Goal: Task Accomplishment & Management: Use online tool/utility

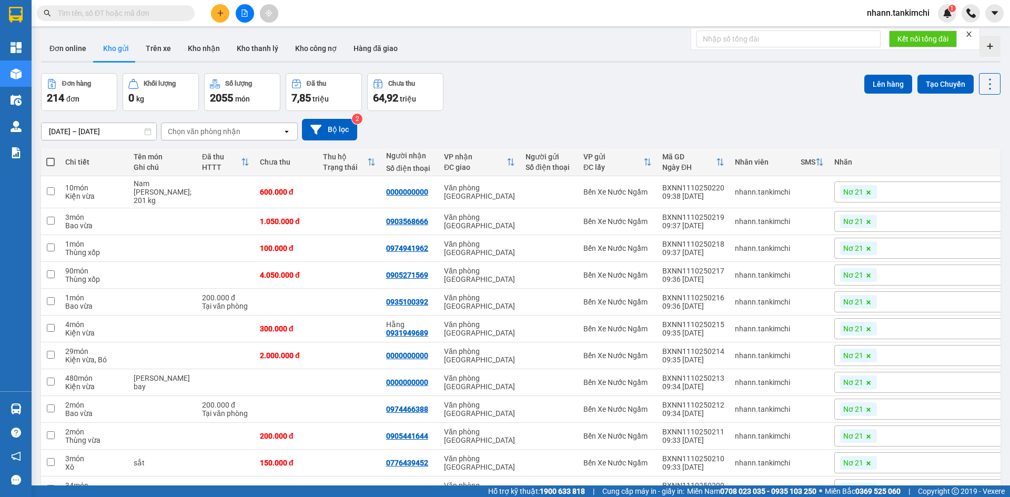
click at [79, 15] on input "text" at bounding box center [120, 13] width 124 height 12
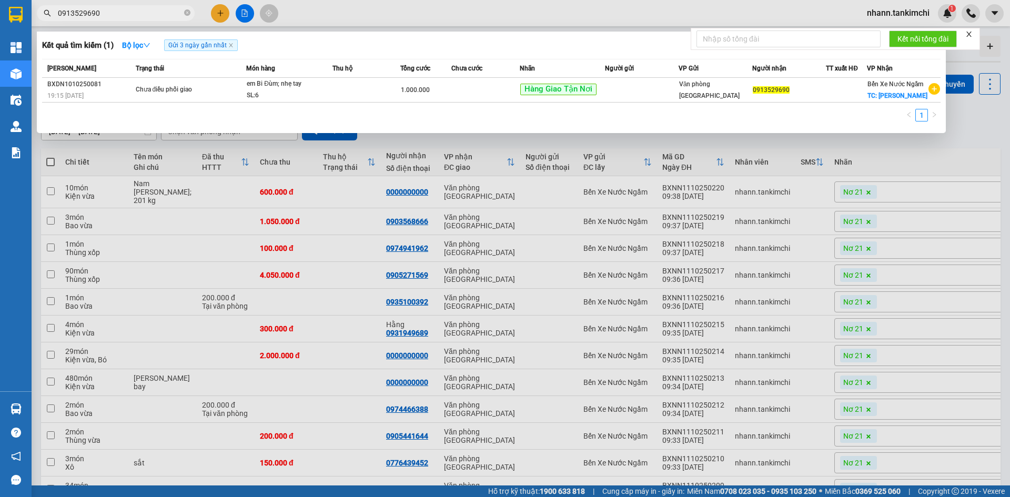
drag, startPoint x: 104, startPoint y: 13, endPoint x: 50, endPoint y: 9, distance: 53.3
click at [50, 9] on span "0913529690" at bounding box center [116, 13] width 158 height 16
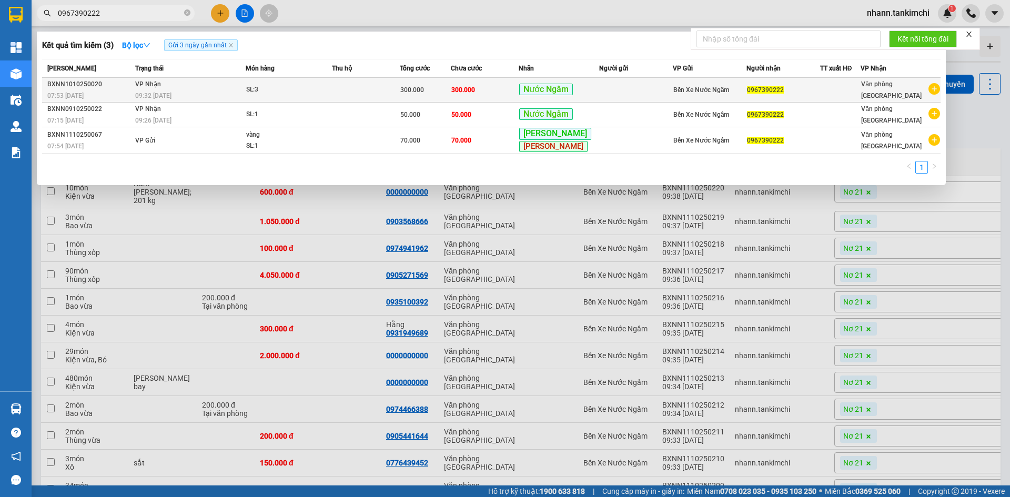
type input "0967390222"
click at [362, 87] on td at bounding box center [366, 90] width 68 height 25
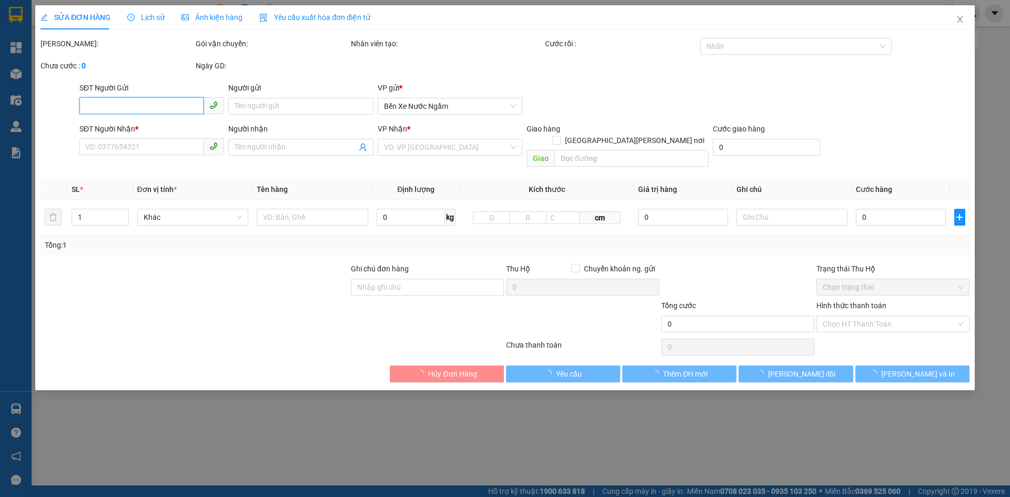
type input "0967390222"
type input "300.000"
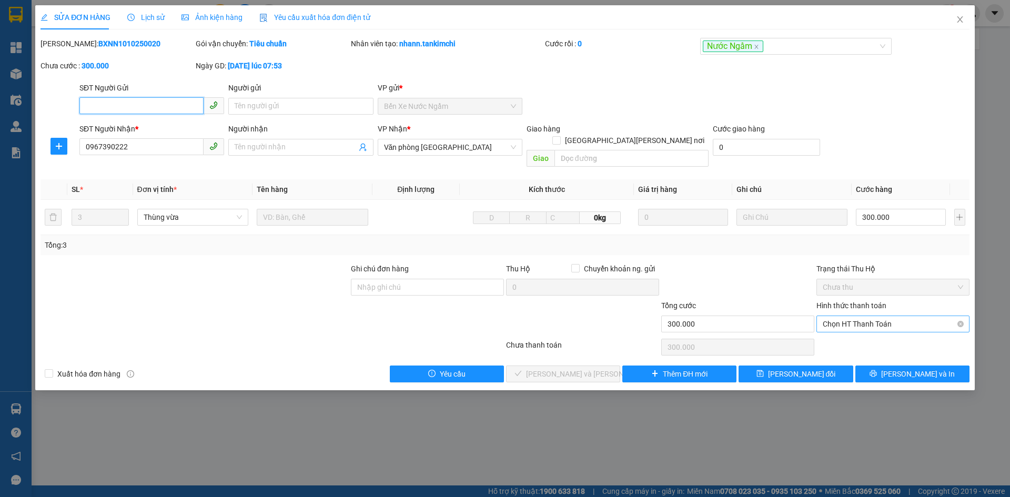
click at [868, 316] on span "Chọn HT Thanh Toán" at bounding box center [892, 324] width 140 height 16
click at [846, 332] on div "Tại văn phòng" at bounding box center [892, 334] width 140 height 12
type input "0"
click at [566, 368] on span "[PERSON_NAME] và [PERSON_NAME] hàng" at bounding box center [597, 374] width 142 height 12
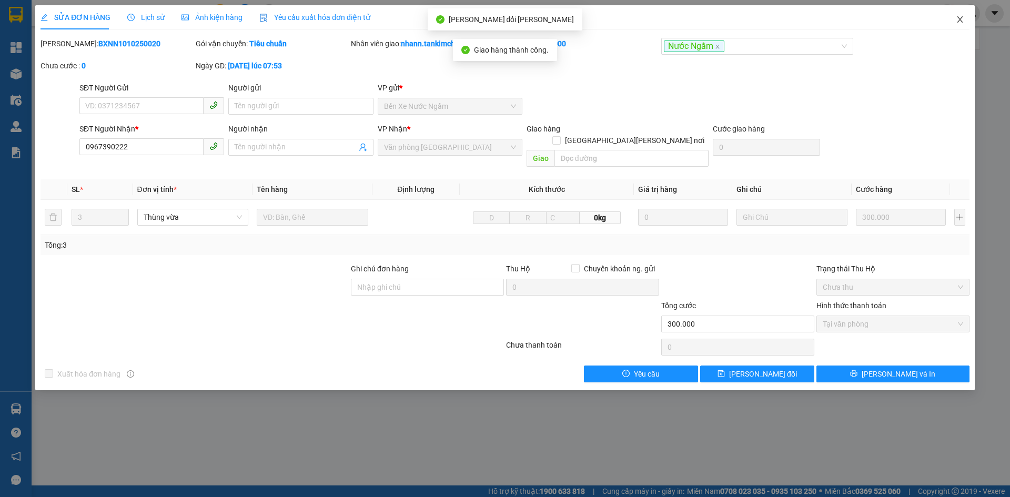
click at [959, 19] on icon "close" at bounding box center [960, 19] width 6 height 6
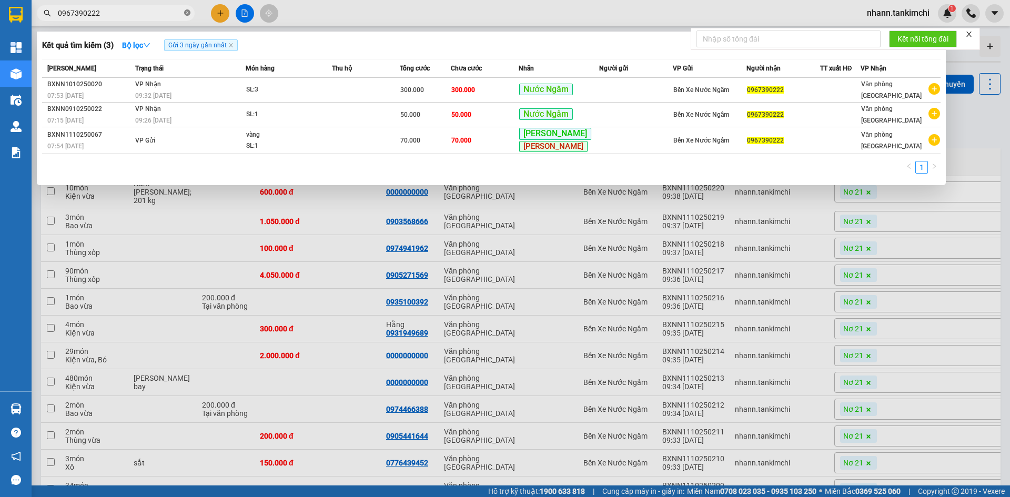
click at [189, 12] on icon "close-circle" at bounding box center [187, 12] width 6 height 6
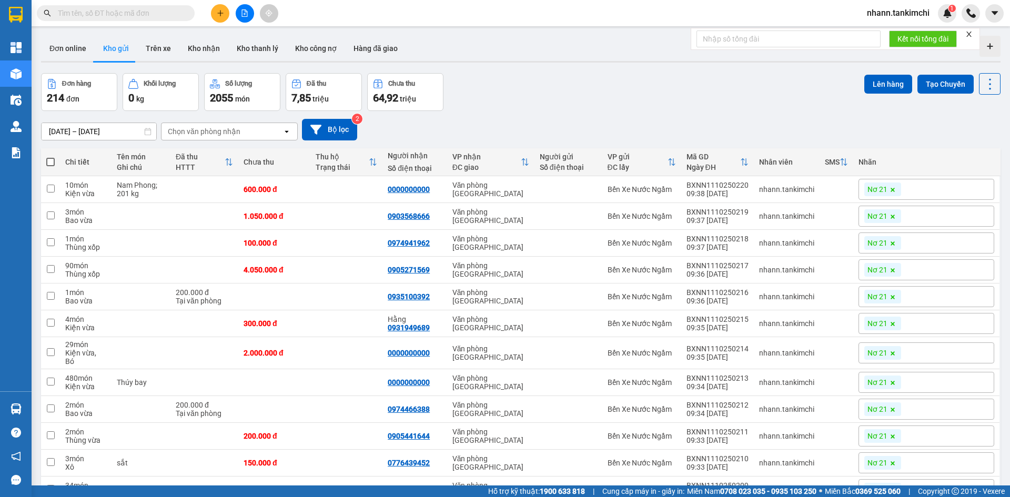
click at [55, 159] on span at bounding box center [50, 162] width 8 height 8
click at [50, 157] on input "checkbox" at bounding box center [50, 157] width 0 height 0
checkbox input "true"
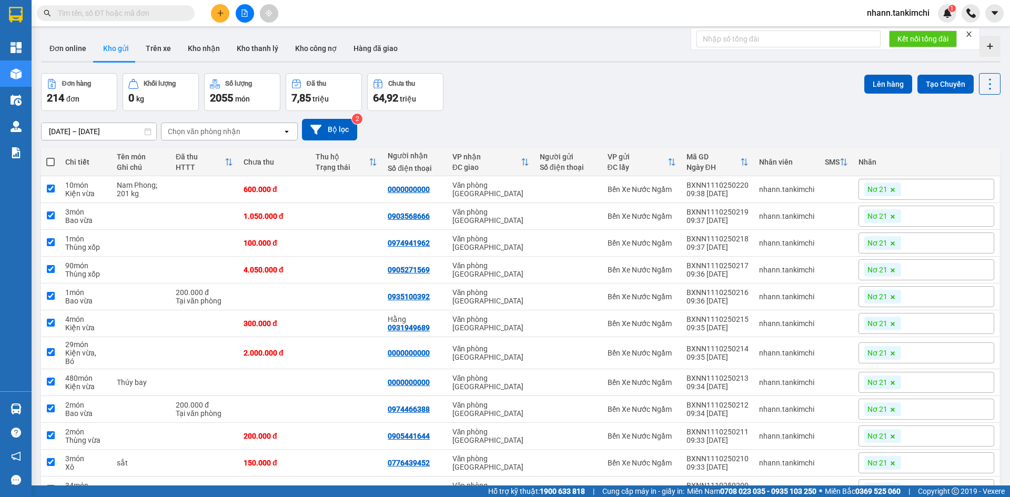
checkbox input "true"
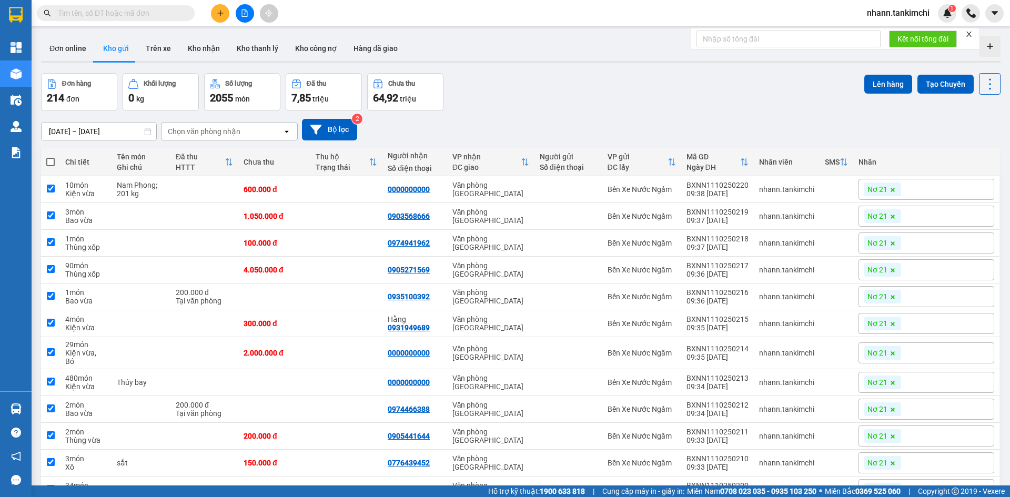
checkbox input "true"
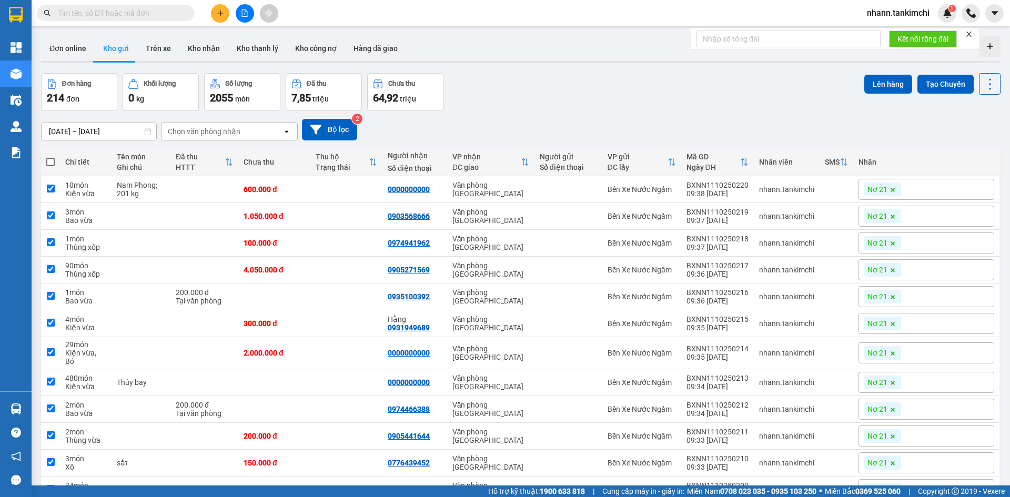
checkbox input "true"
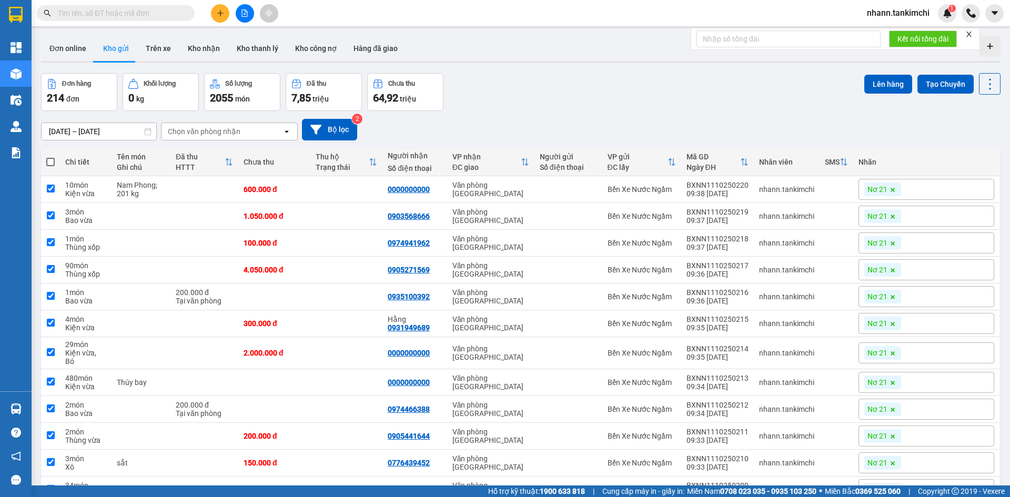
checkbox input "true"
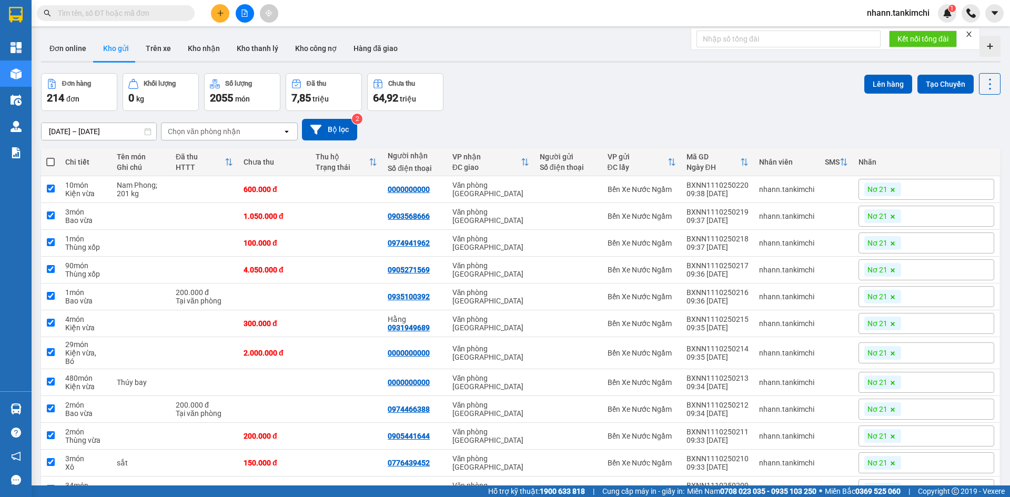
checkbox input "true"
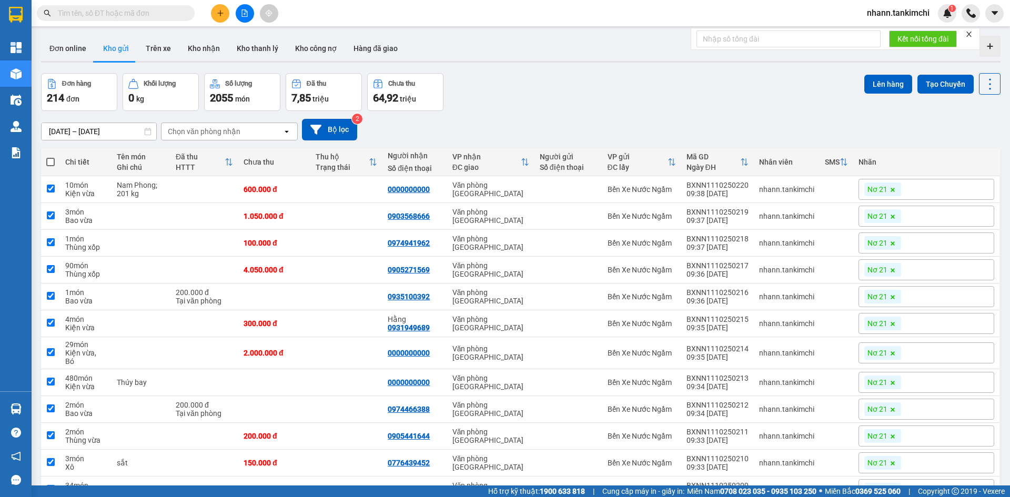
checkbox input "true"
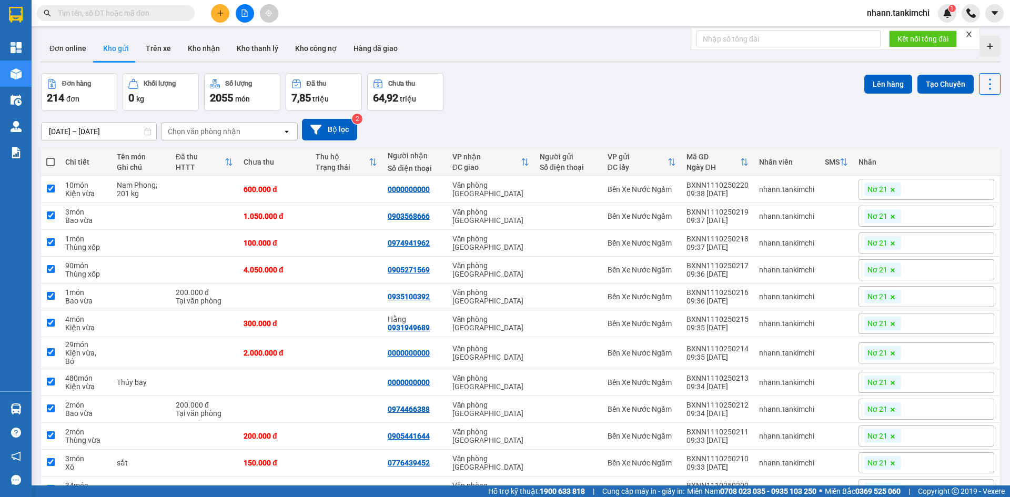
checkbox input "true"
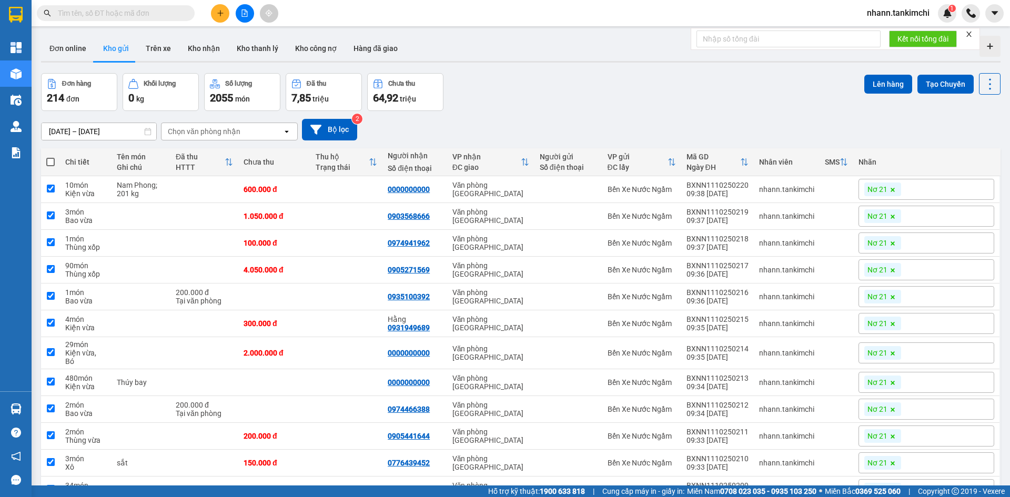
checkbox input "true"
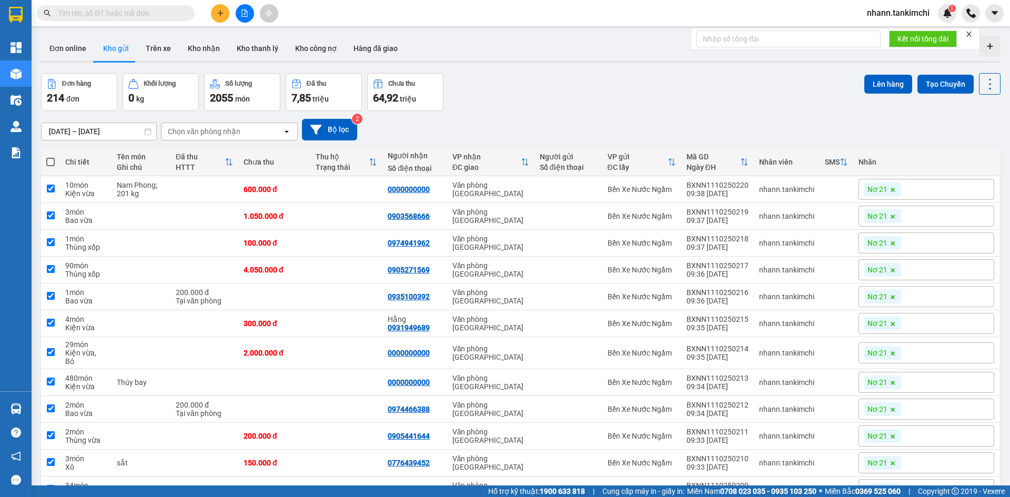
checkbox input "true"
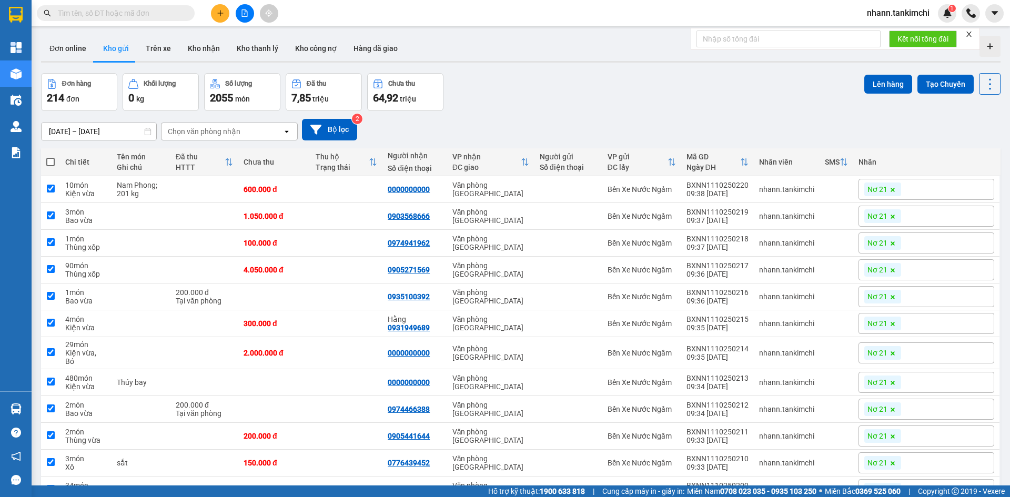
checkbox input "true"
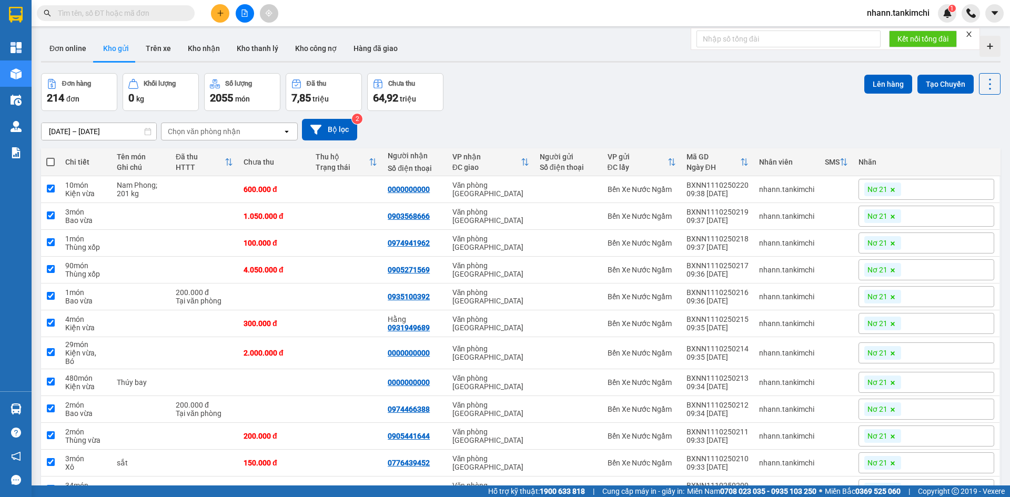
checkbox input "true"
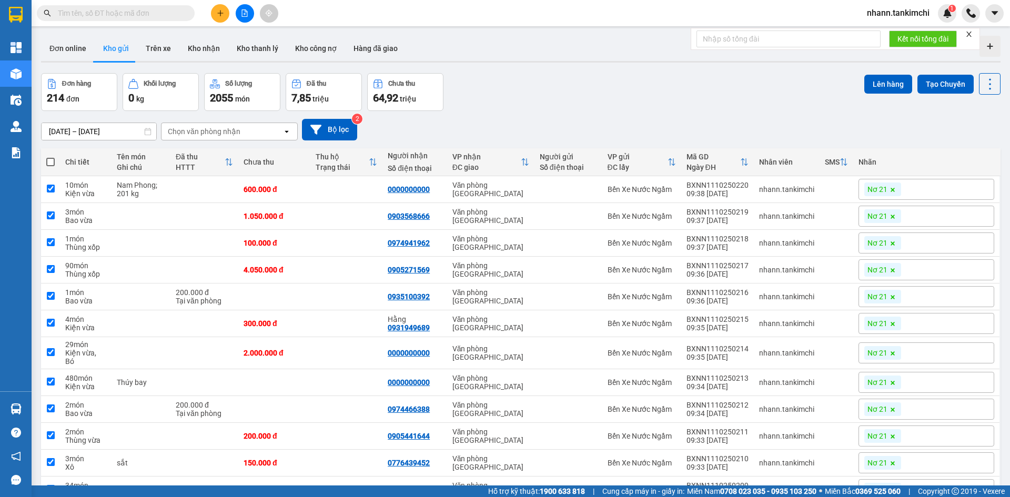
checkbox input "true"
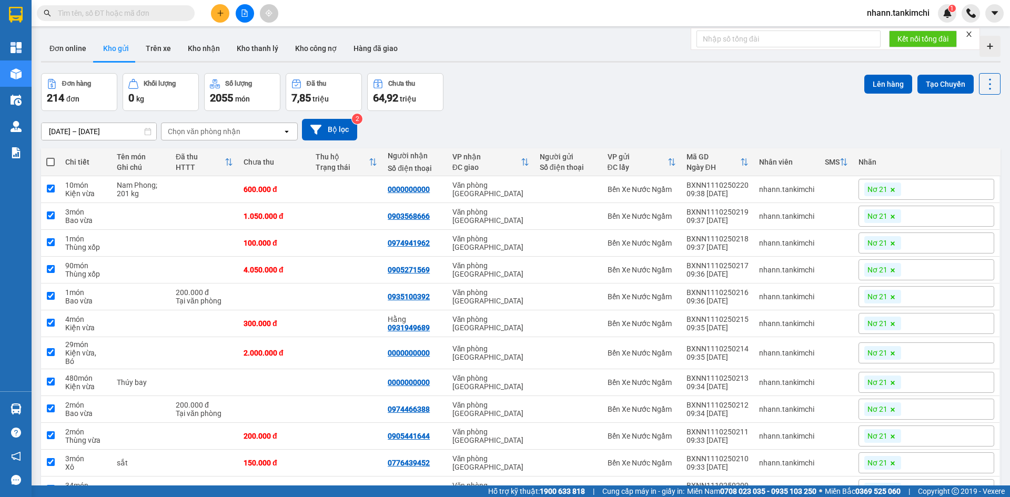
checkbox input "true"
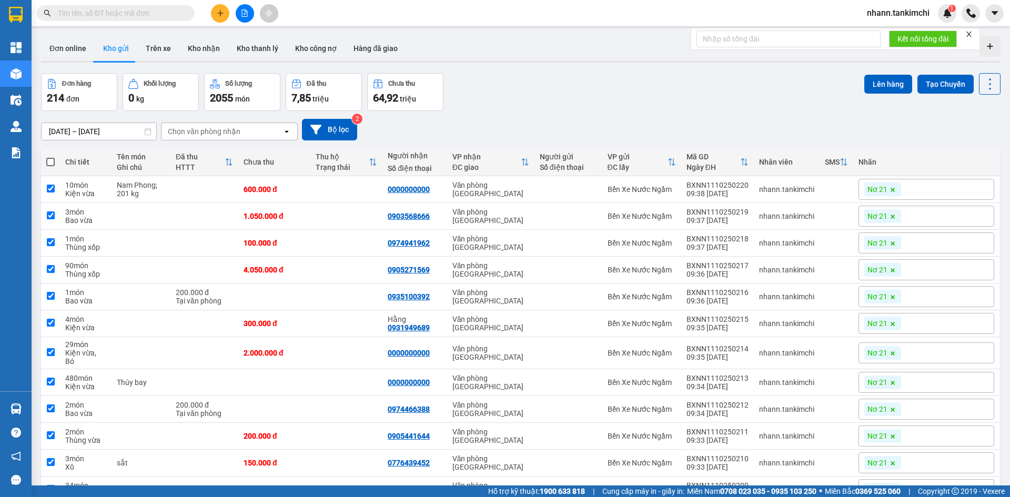
checkbox input "true"
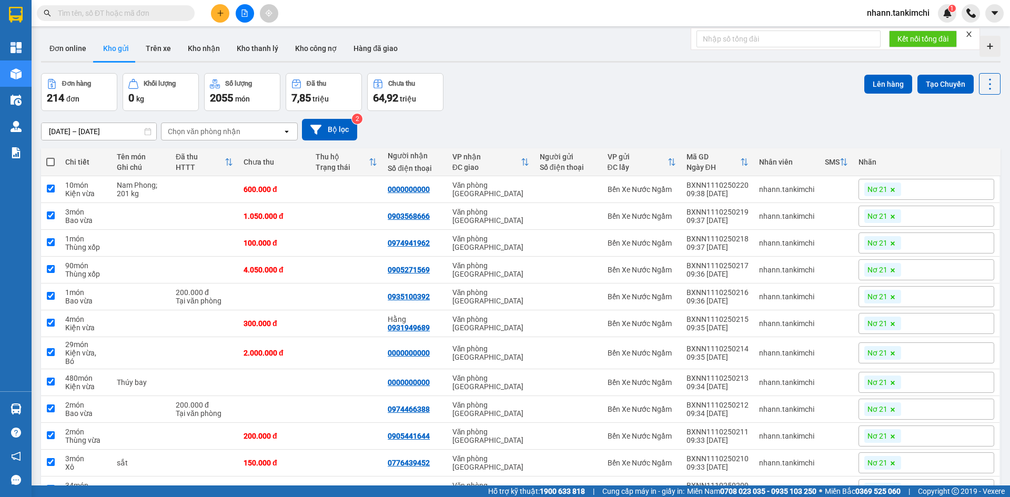
checkbox input "true"
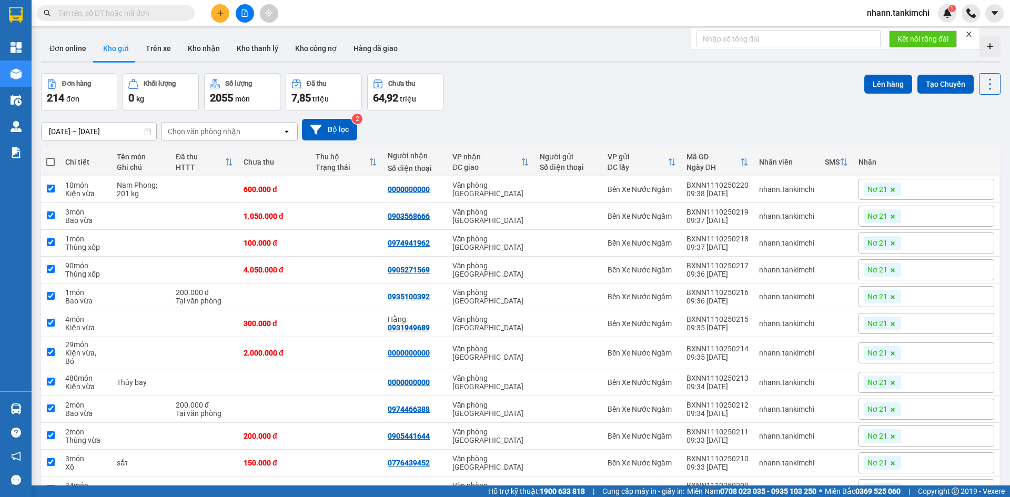
checkbox input "true"
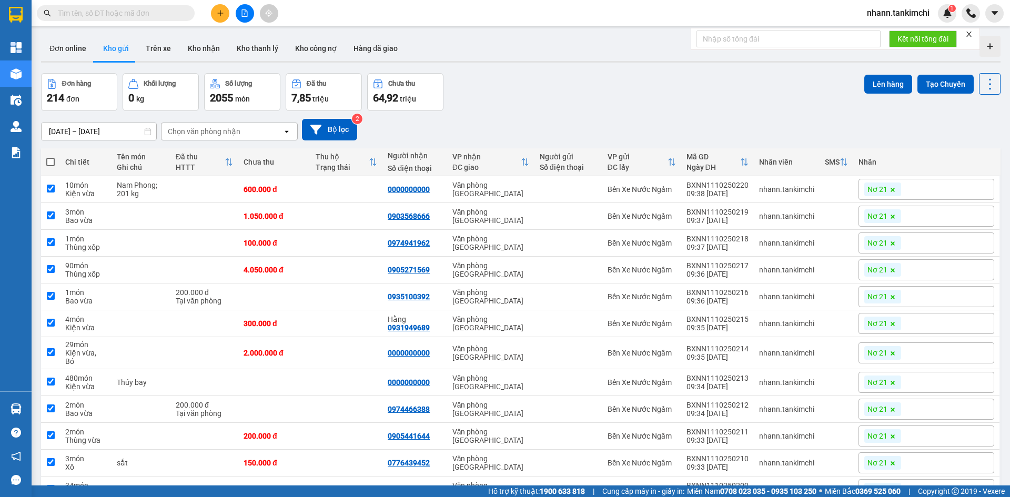
checkbox input "true"
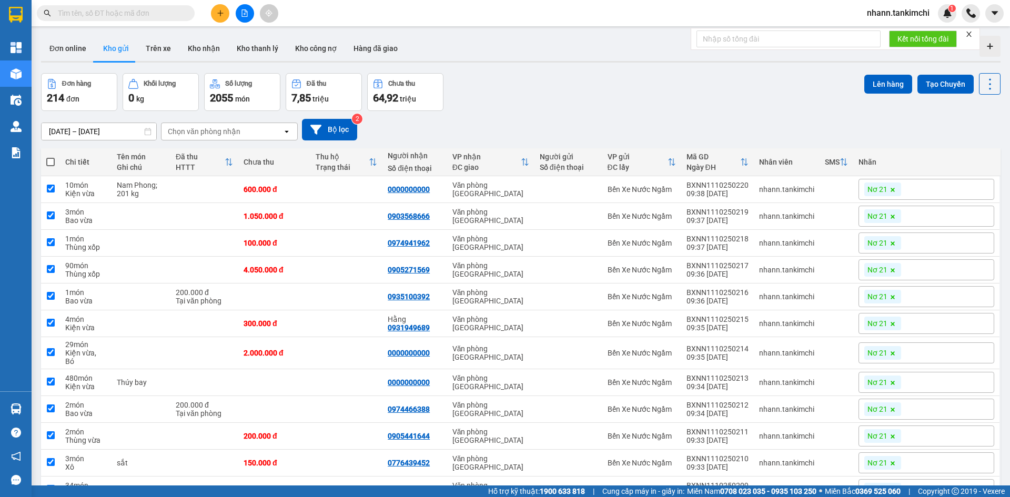
checkbox input "true"
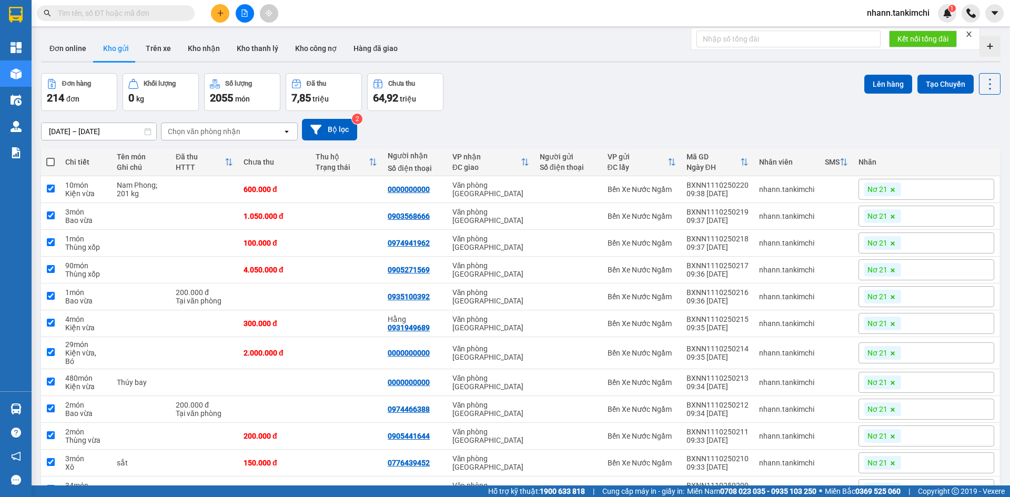
checkbox input "true"
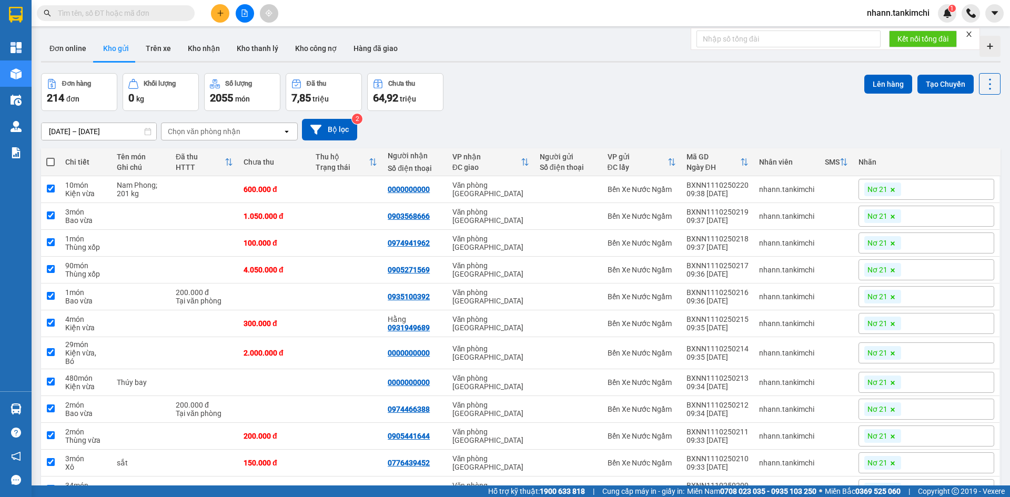
checkbox input "true"
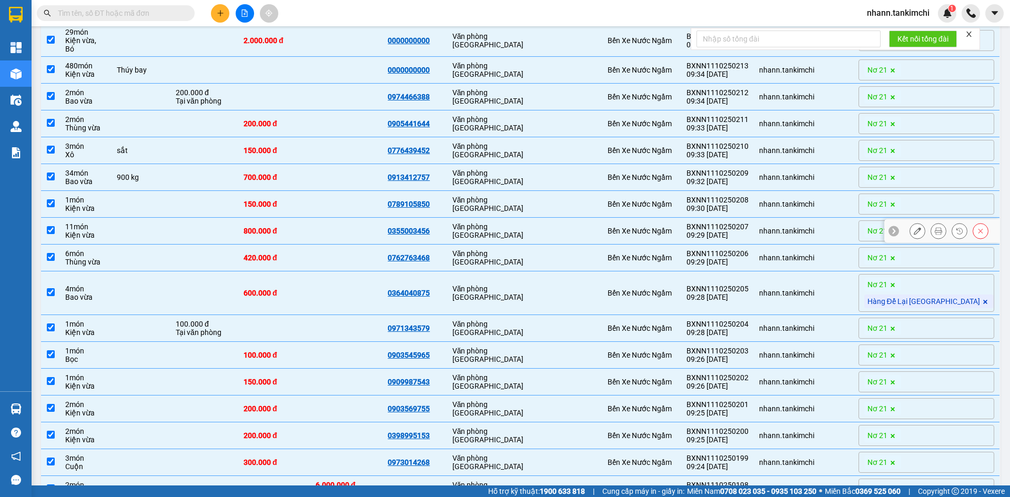
scroll to position [316, 0]
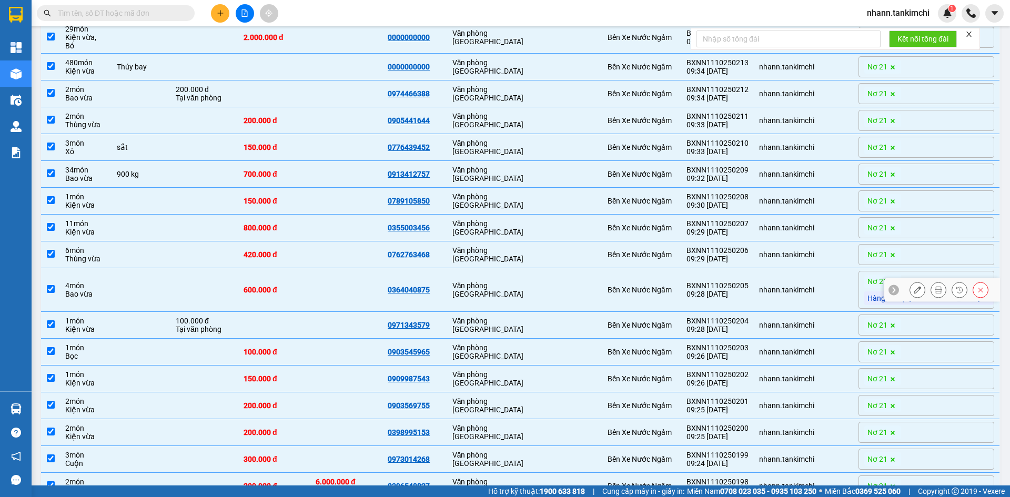
click at [382, 289] on td at bounding box center [346, 290] width 72 height 44
checkbox input "false"
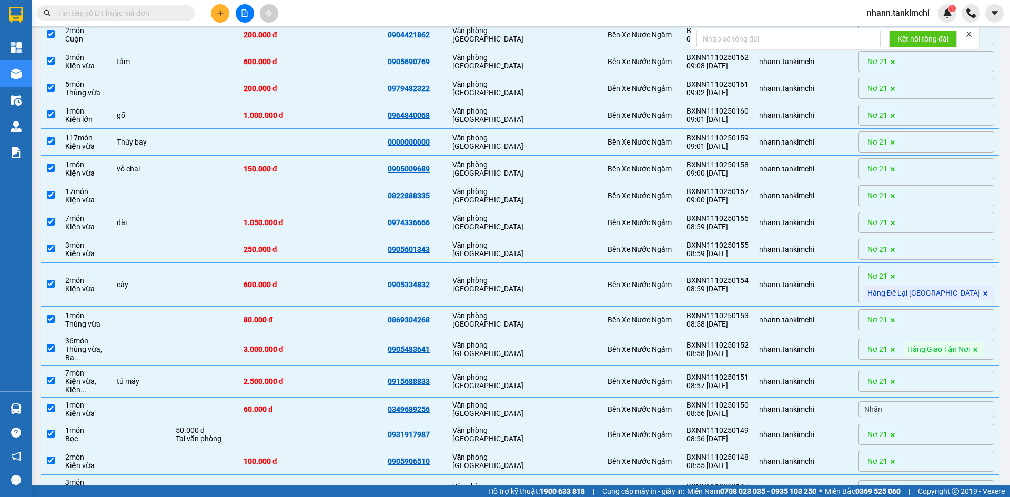
scroll to position [1735, 0]
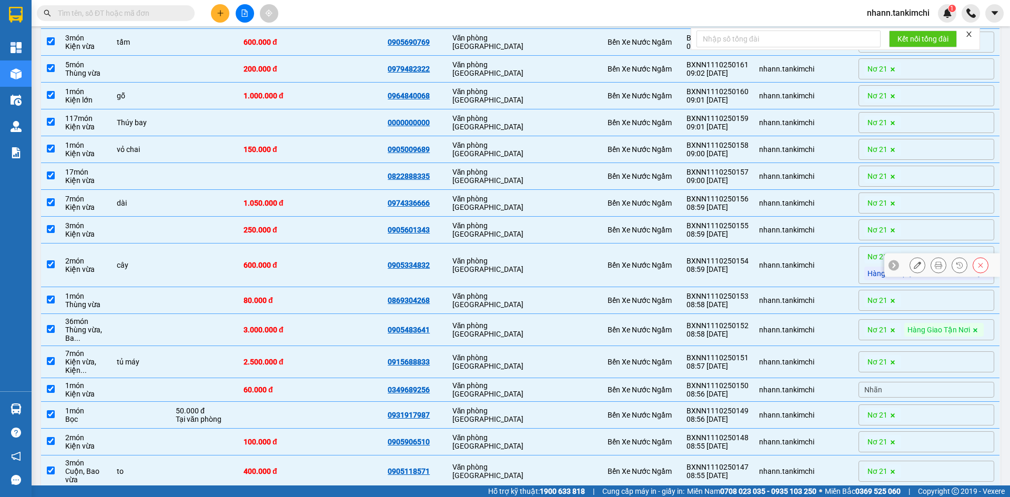
click at [529, 270] on div "Văn phòng [GEOGRAPHIC_DATA]" at bounding box center [490, 265] width 77 height 17
checkbox input "false"
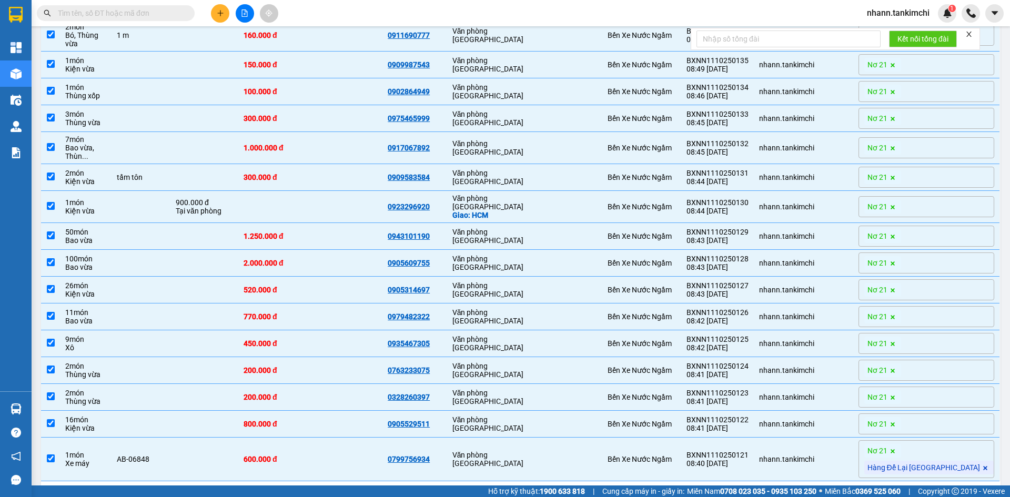
scroll to position [2507, 0]
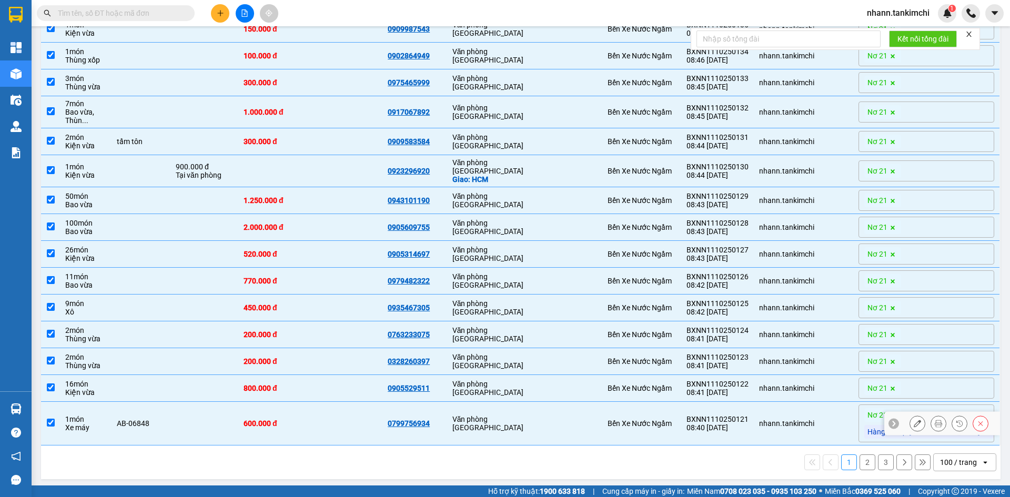
click at [529, 420] on div "Văn phòng [GEOGRAPHIC_DATA]" at bounding box center [490, 423] width 77 height 17
checkbox input "false"
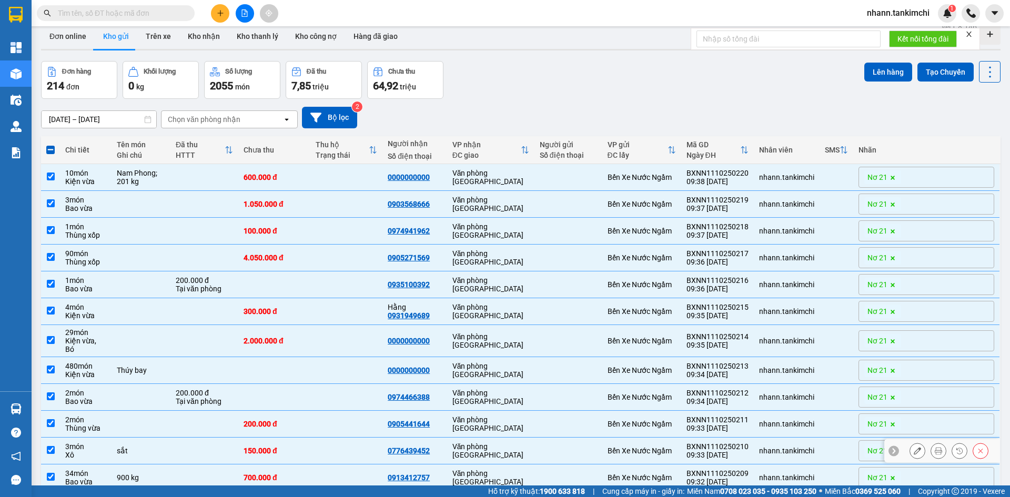
scroll to position [0, 0]
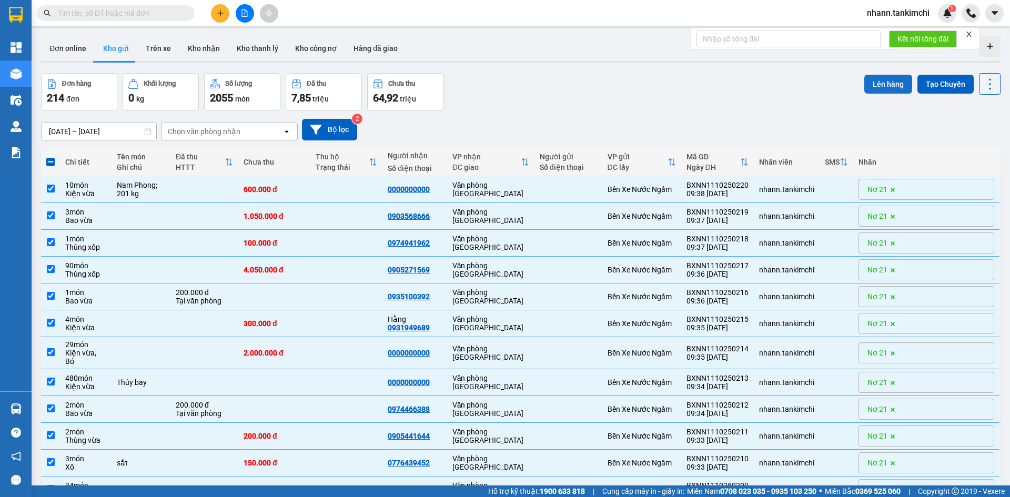
click at [870, 87] on button "Lên hàng" at bounding box center [888, 84] width 48 height 19
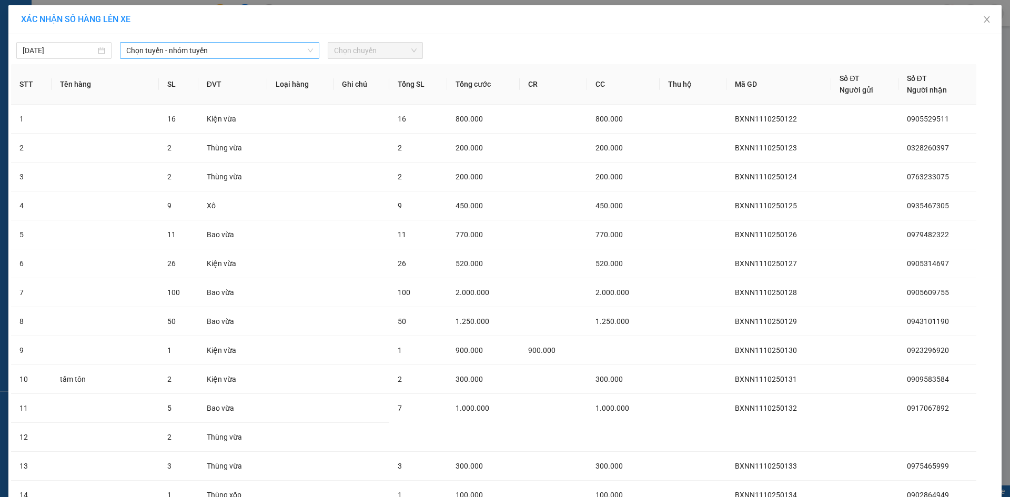
click at [237, 52] on span "Chọn tuyến - nhóm tuyến" at bounding box center [219, 51] width 187 height 16
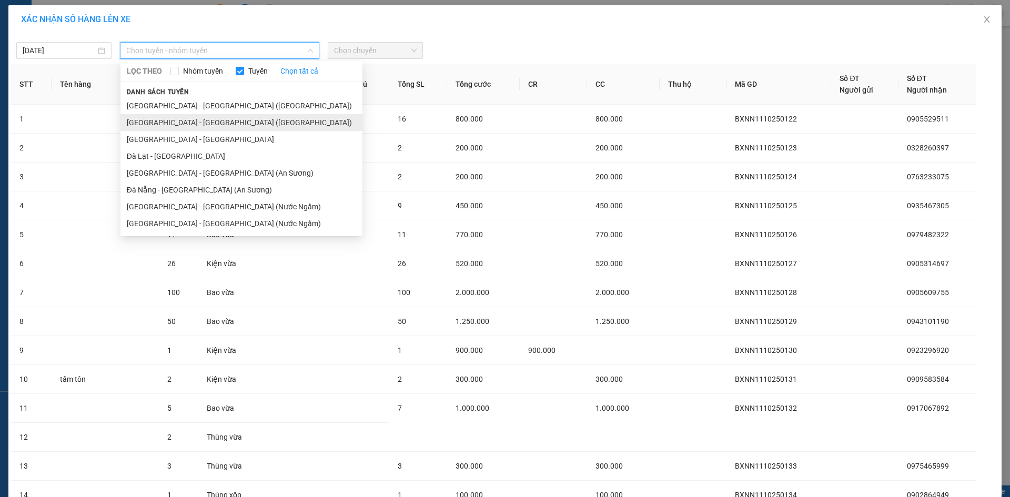
click at [182, 123] on li "Hà Nội - Đà Nẵng (Hàng)" at bounding box center [241, 122] width 242 height 17
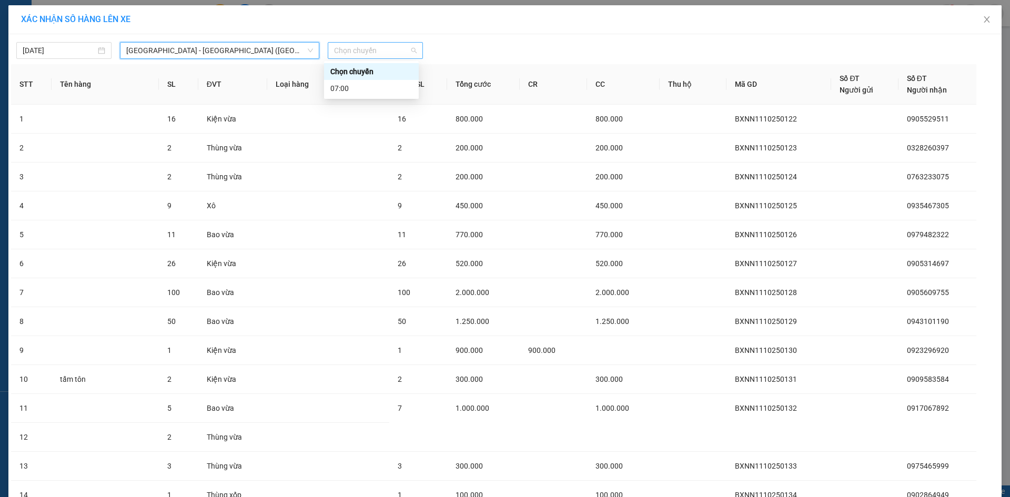
click at [351, 57] on span "Chọn chuyến" at bounding box center [375, 51] width 83 height 16
click at [347, 91] on div "07:00" at bounding box center [371, 89] width 82 height 12
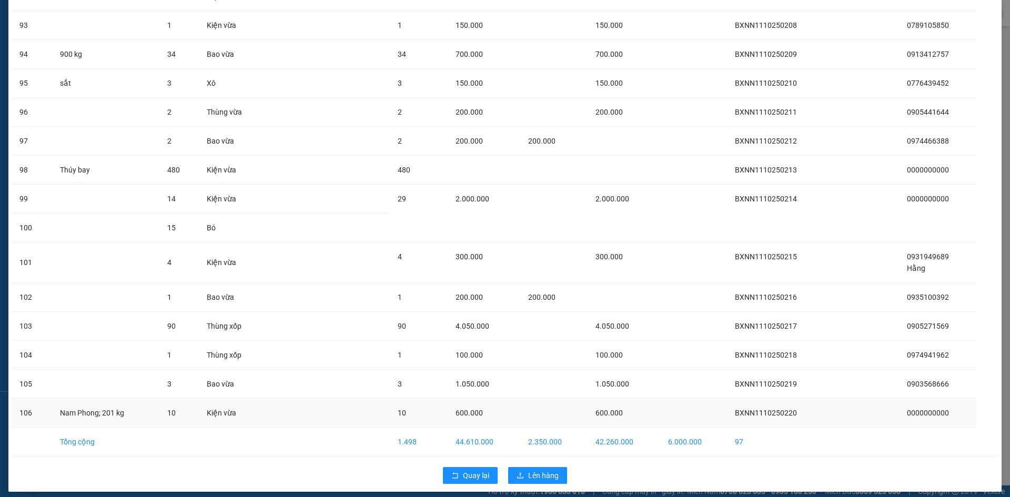
scroll to position [2761, 0]
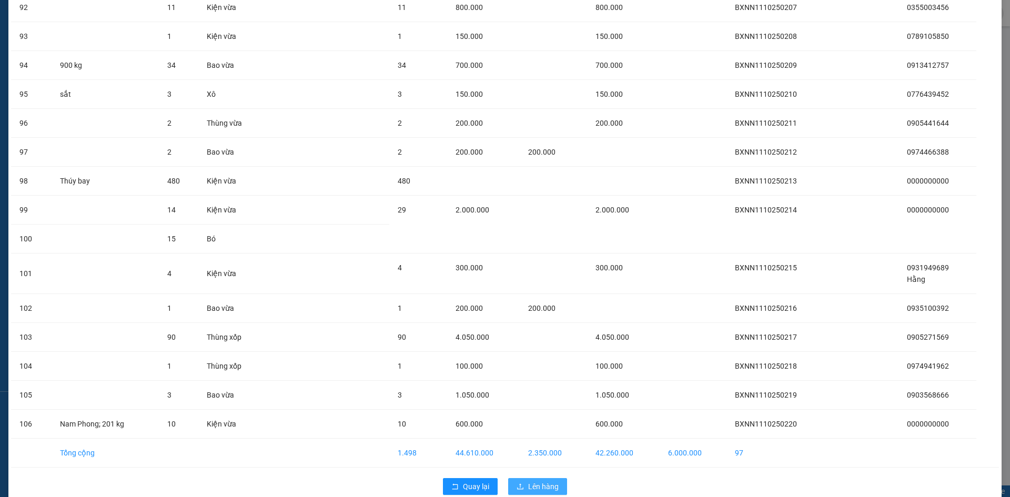
click at [528, 487] on span "Lên hàng" at bounding box center [543, 487] width 31 height 12
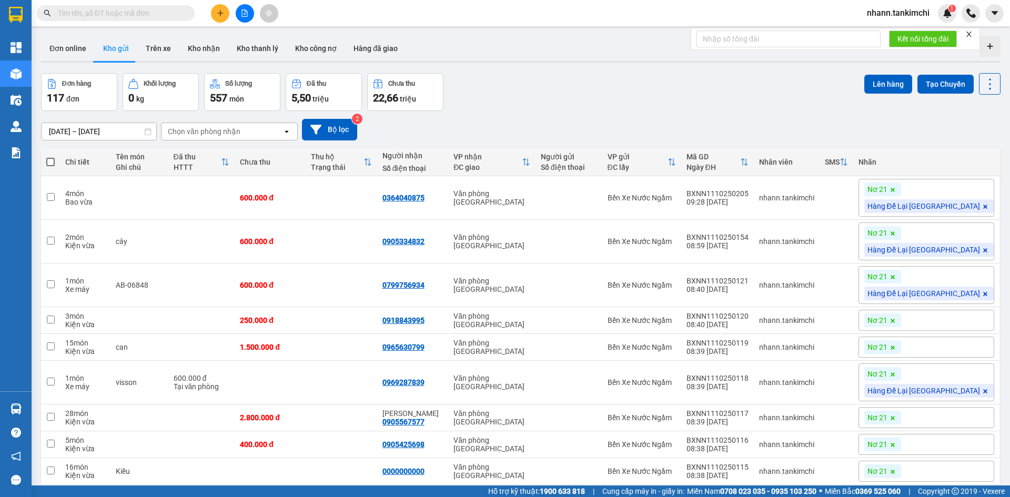
click at [49, 160] on span at bounding box center [50, 162] width 8 height 8
click at [50, 157] on input "checkbox" at bounding box center [50, 157] width 0 height 0
checkbox input "true"
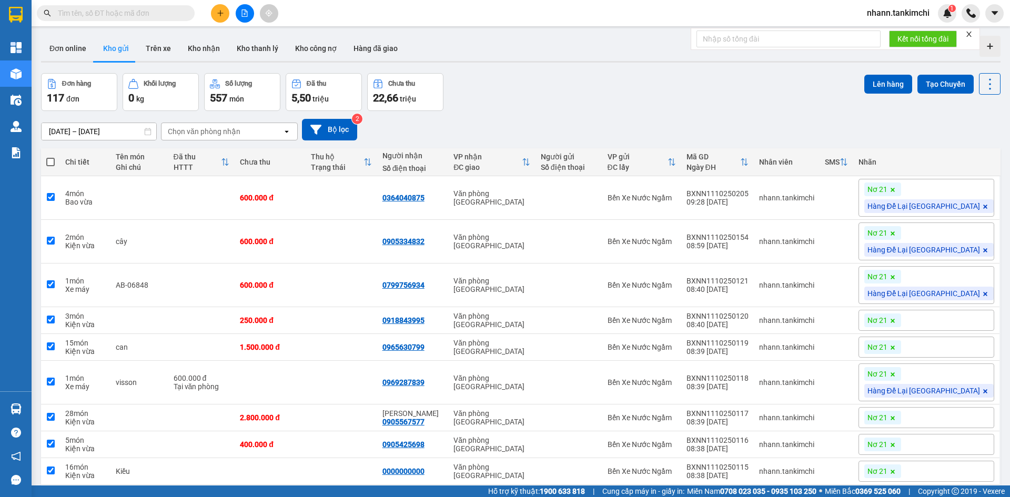
checkbox input "true"
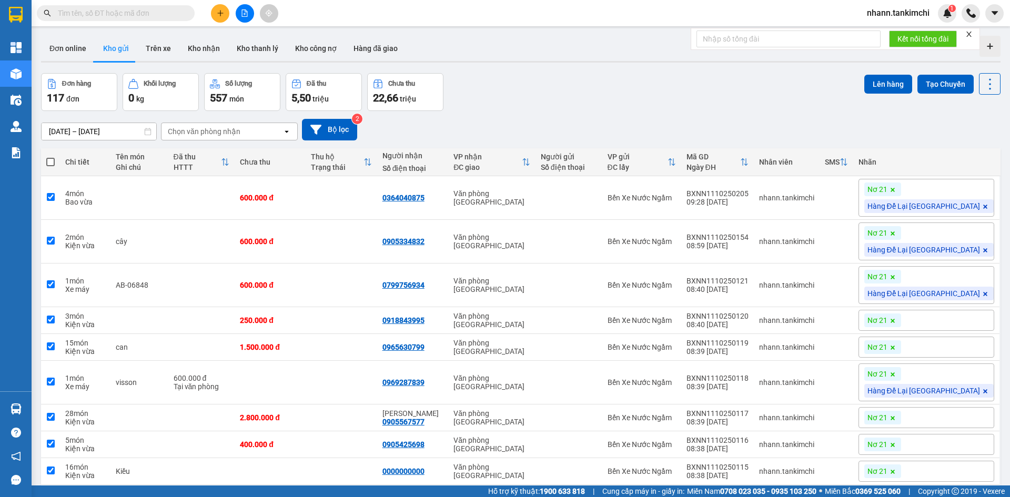
checkbox input "true"
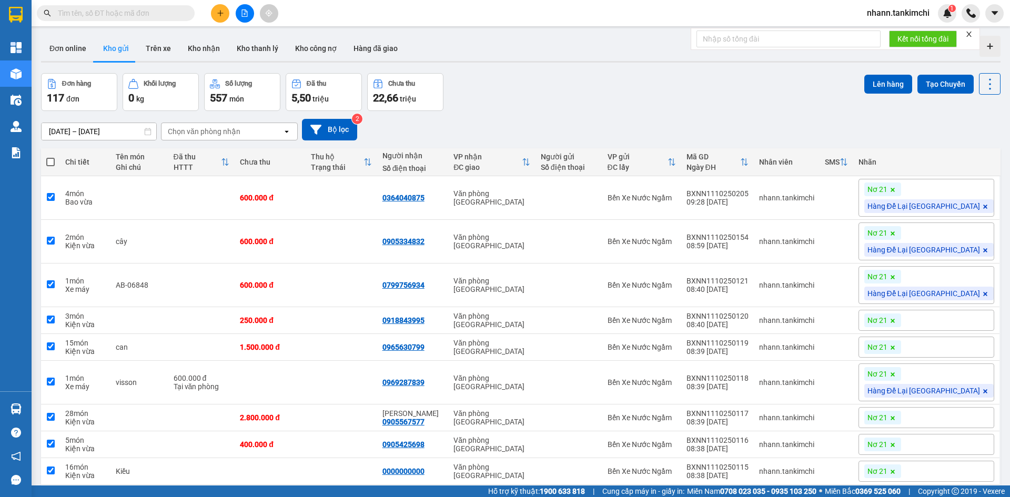
checkbox input "true"
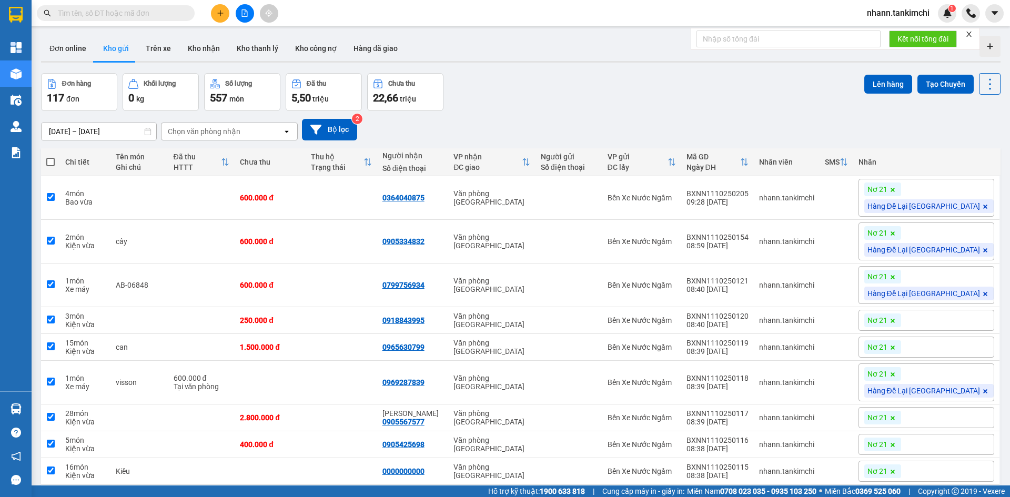
checkbox input "true"
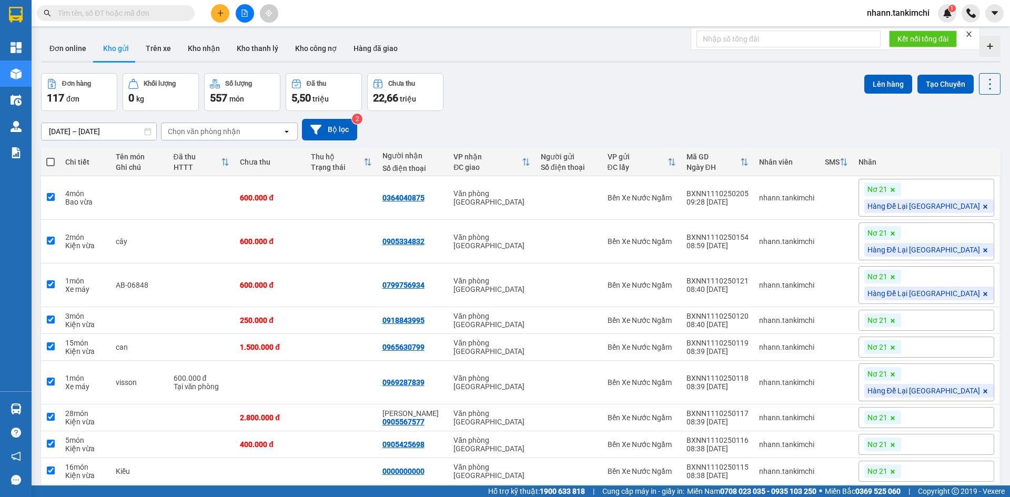
checkbox input "true"
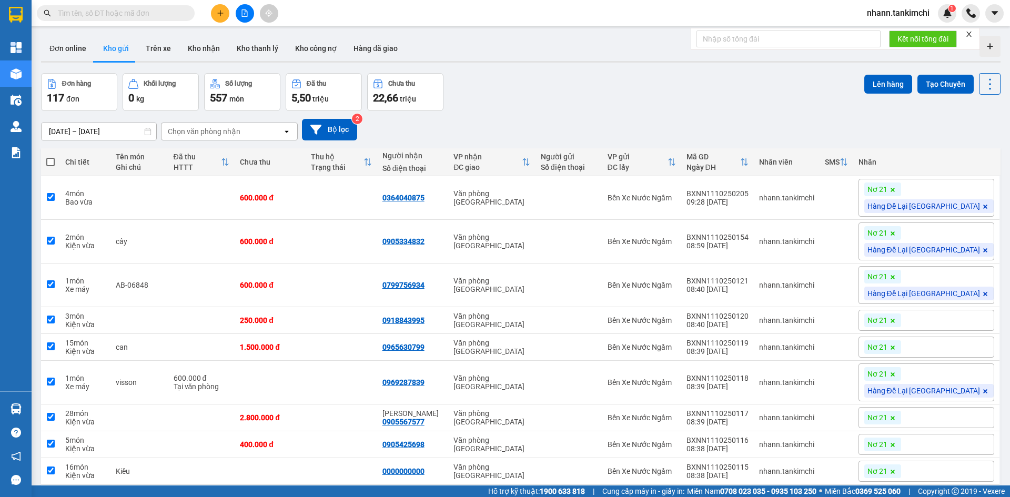
checkbox input "true"
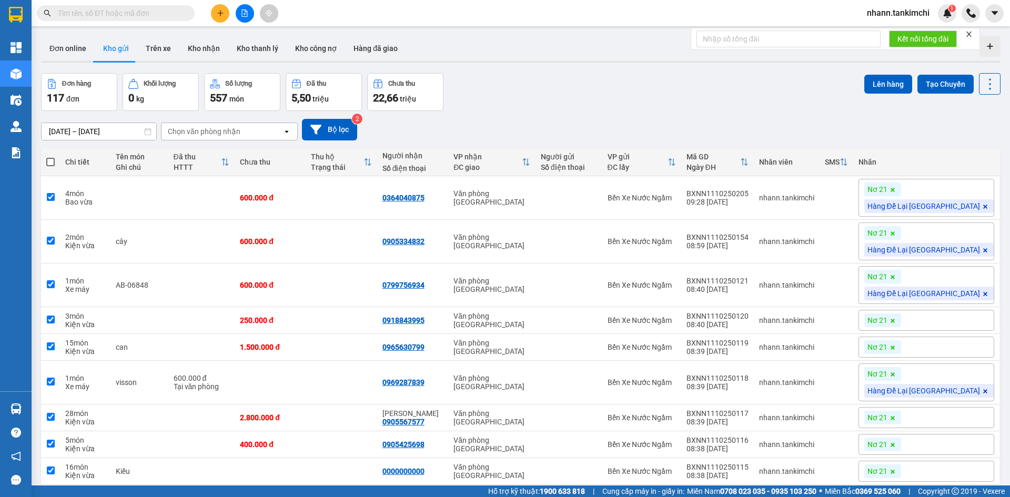
checkbox input "true"
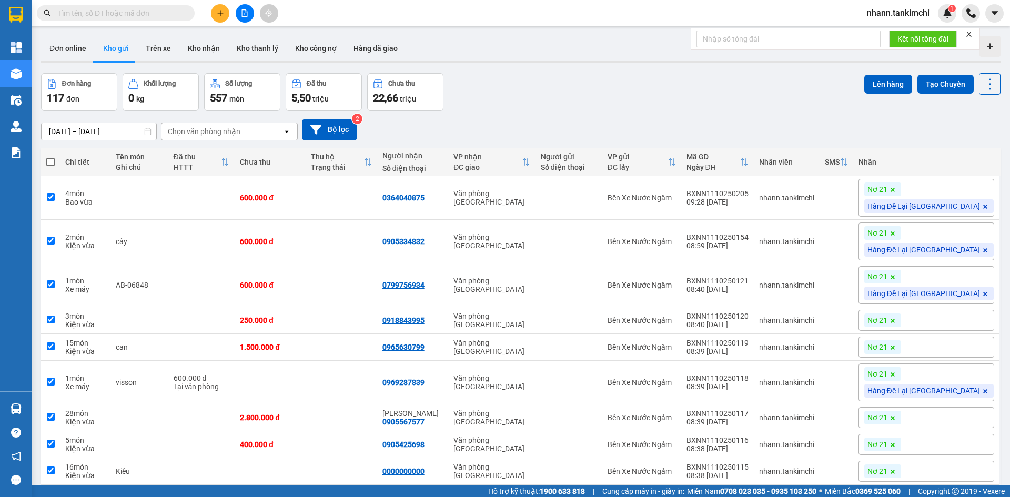
checkbox input "true"
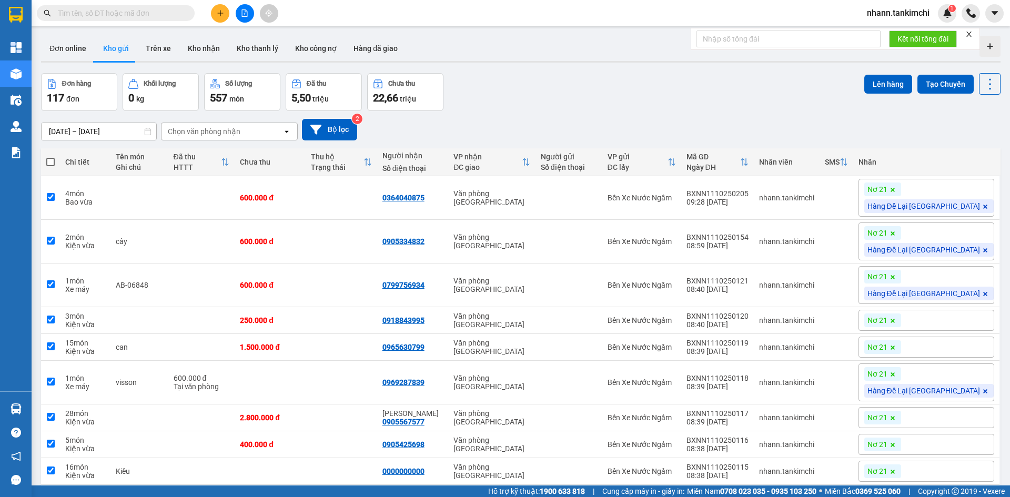
checkbox input "true"
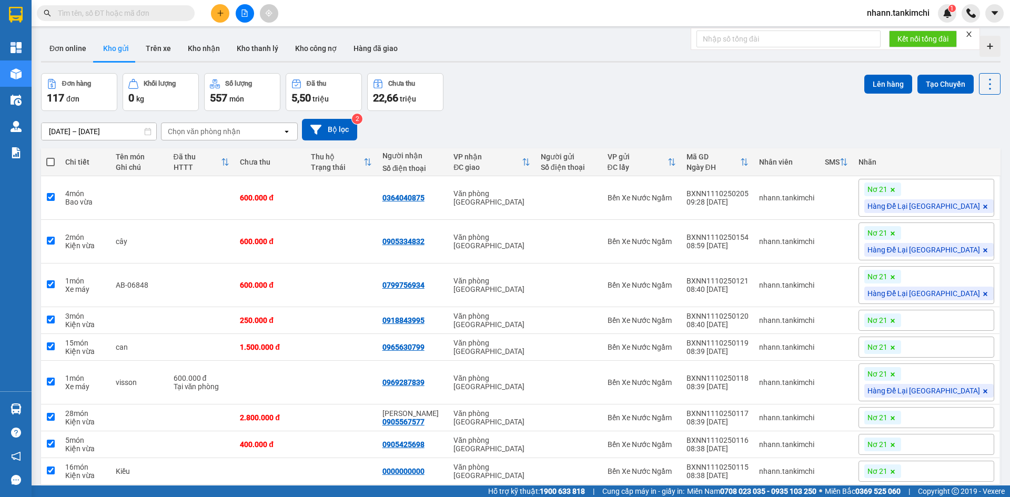
checkbox input "true"
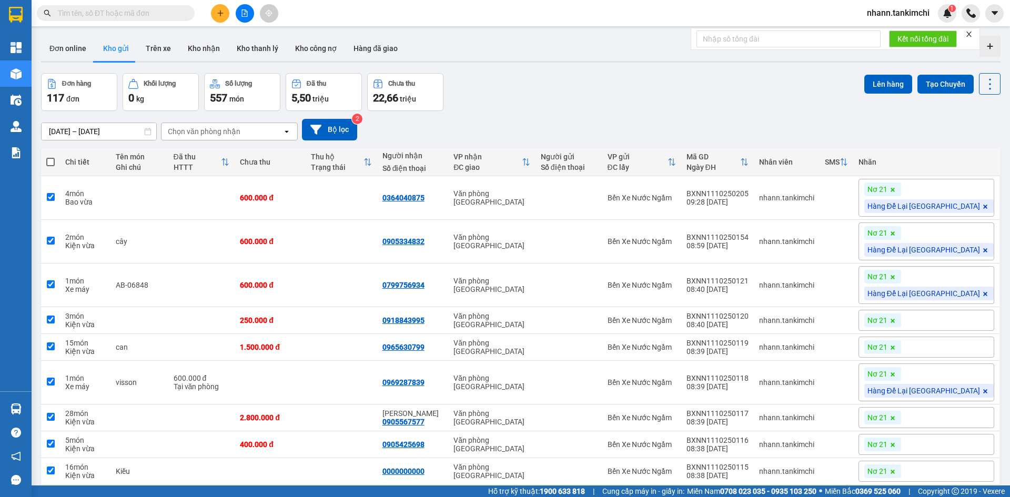
checkbox input "true"
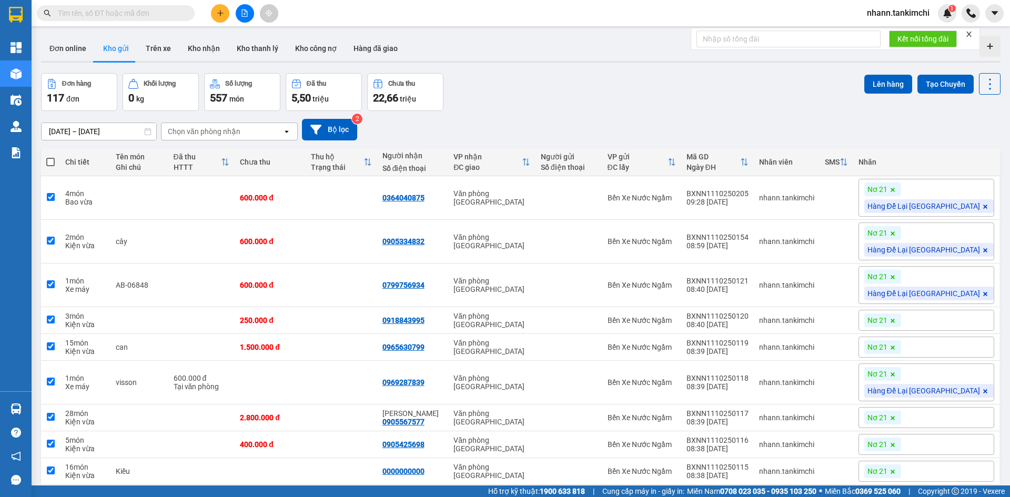
checkbox input "true"
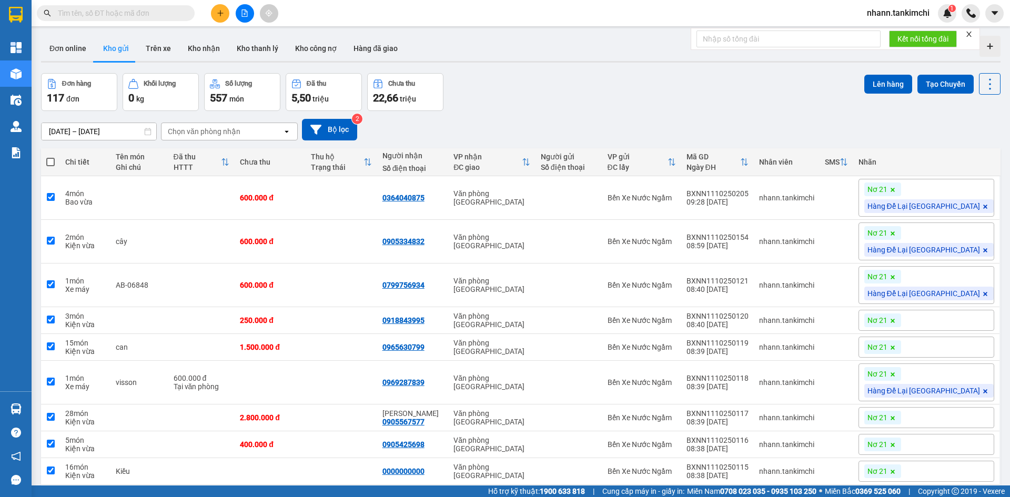
checkbox input "true"
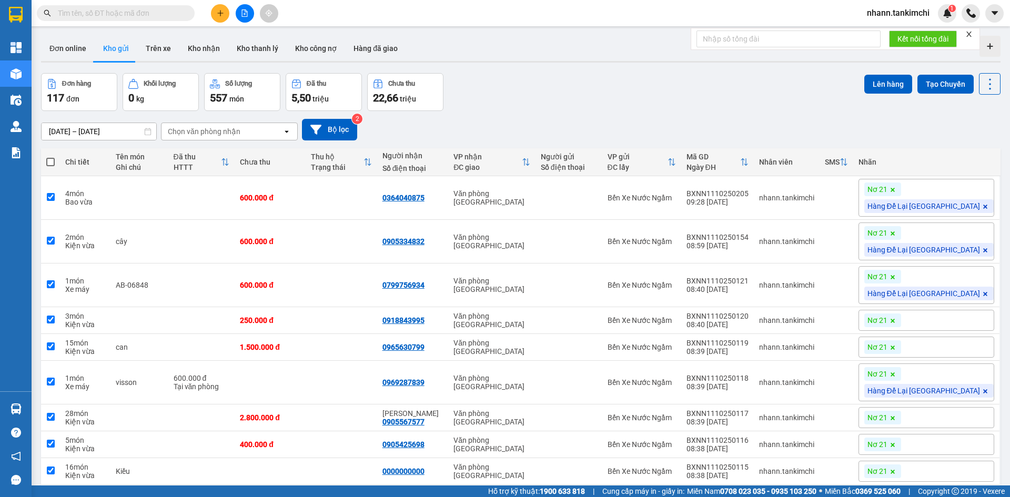
checkbox input "true"
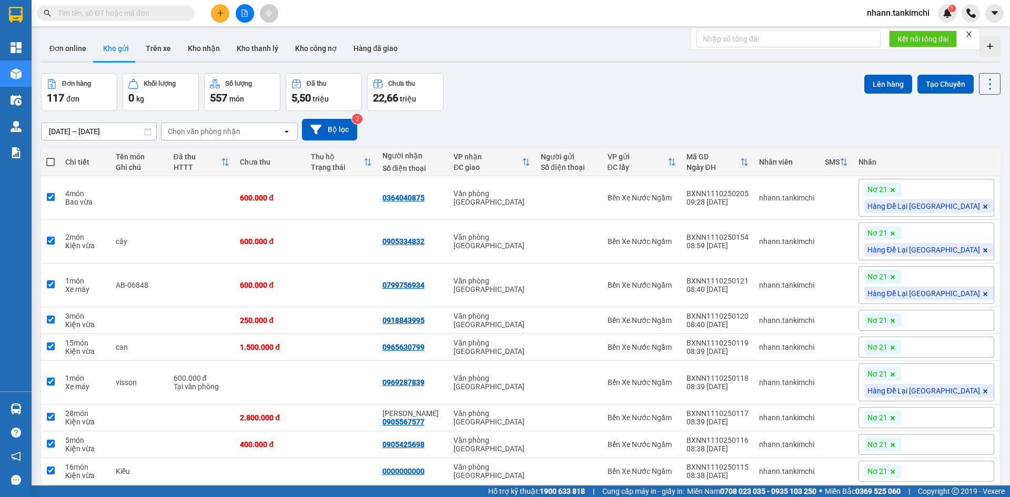
checkbox input "true"
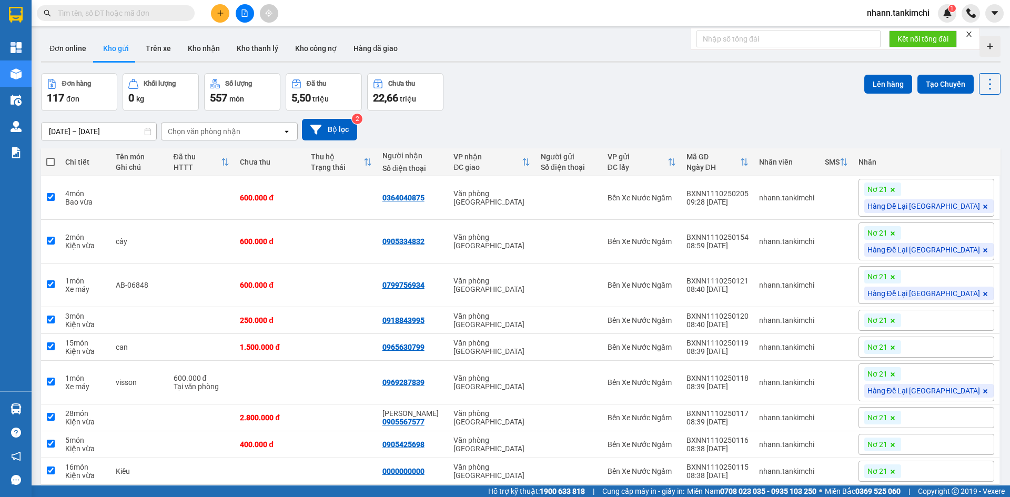
checkbox input "true"
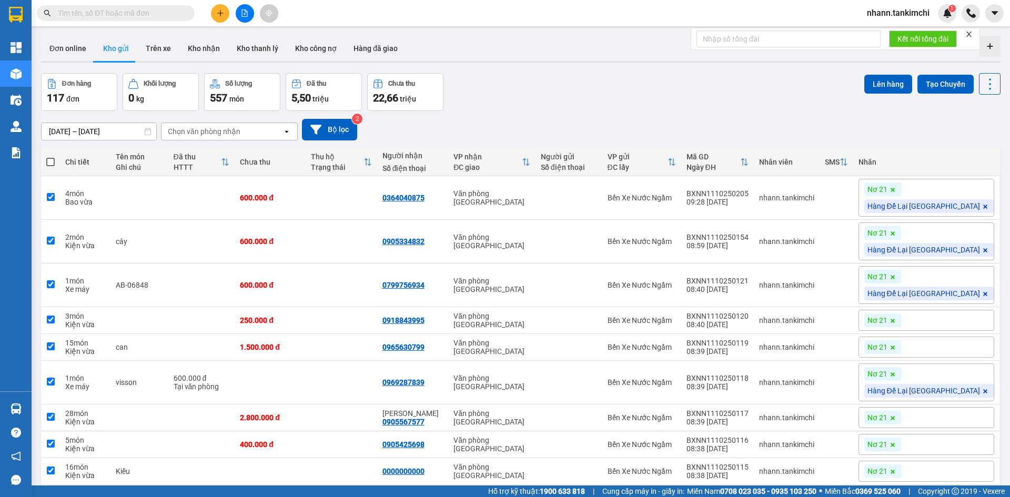
checkbox input "true"
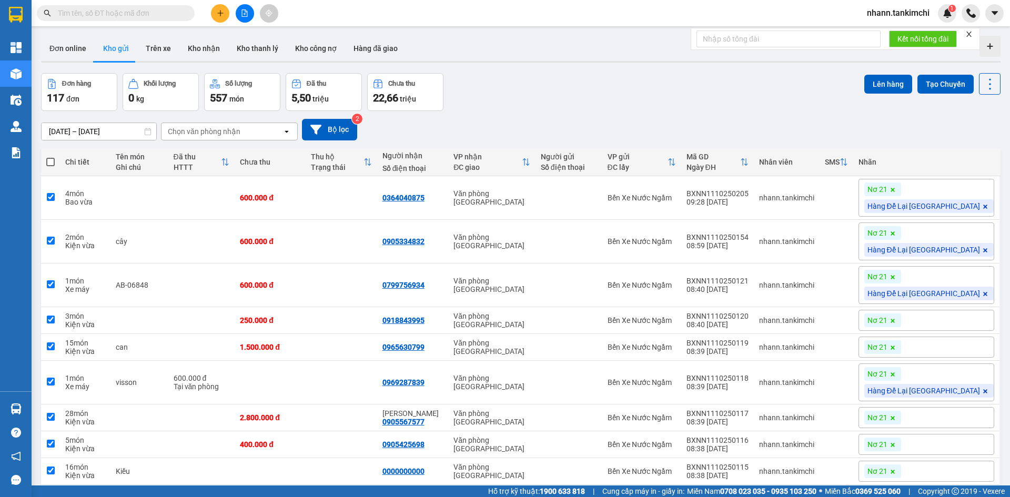
checkbox input "true"
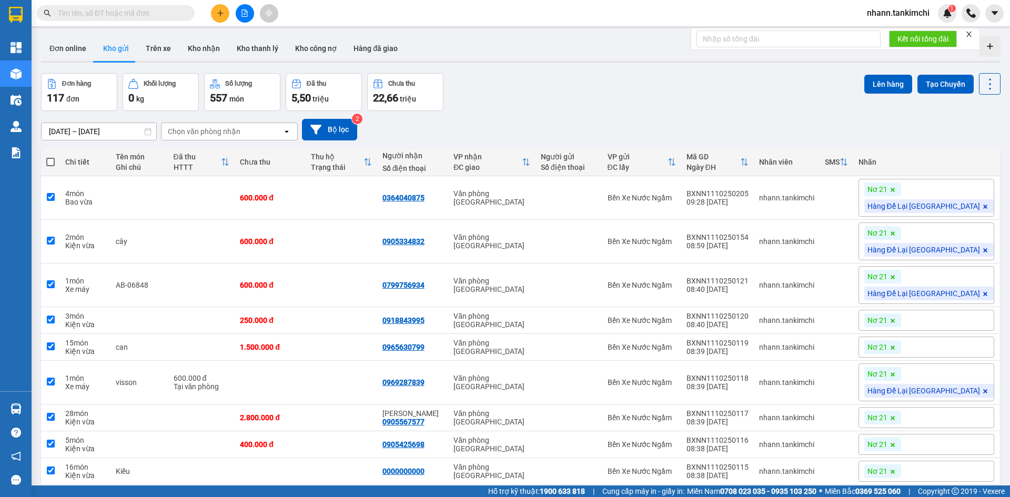
checkbox input "true"
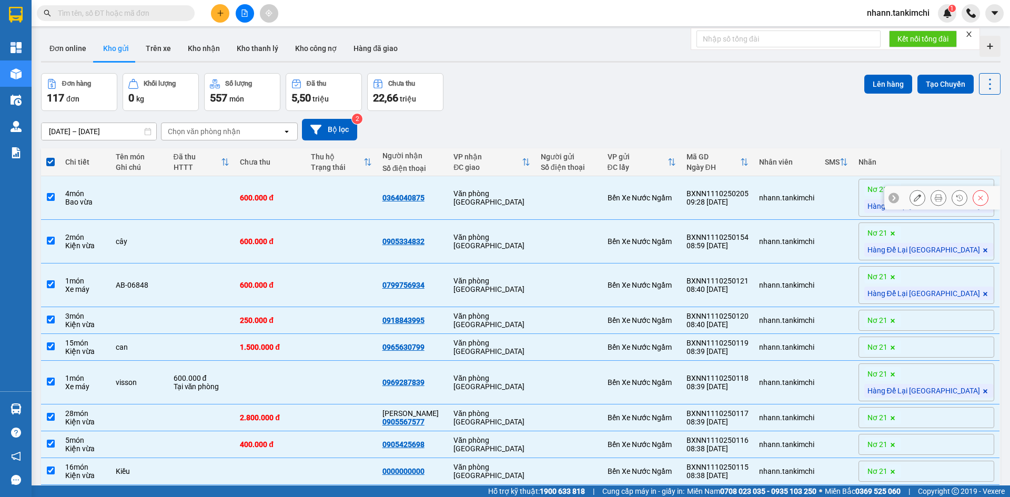
click at [167, 195] on td at bounding box center [139, 198] width 58 height 44
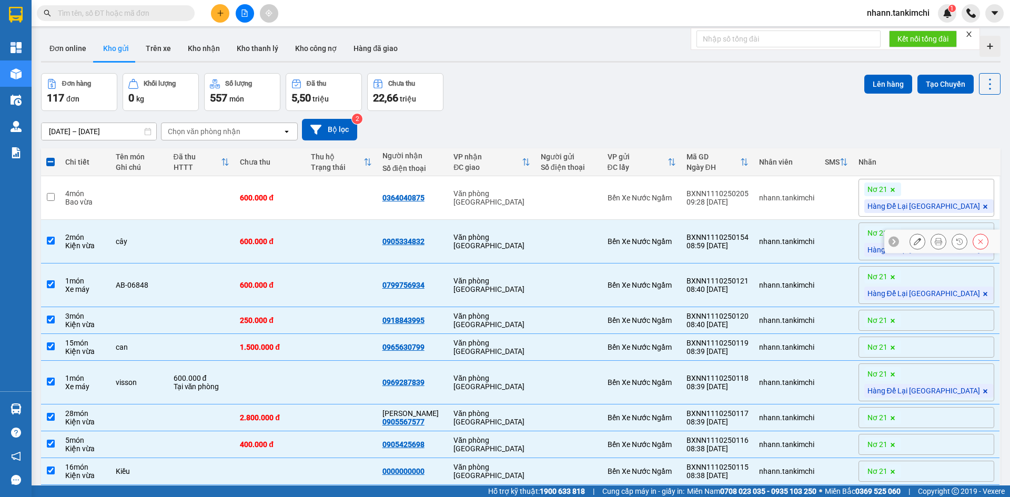
click at [163, 238] on div "cây" at bounding box center [139, 241] width 47 height 8
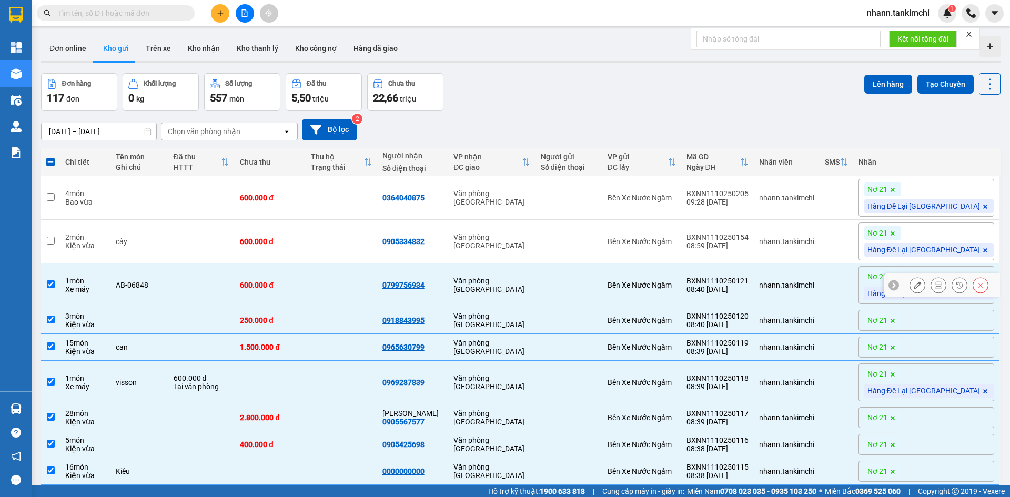
click at [206, 292] on td at bounding box center [201, 285] width 67 height 44
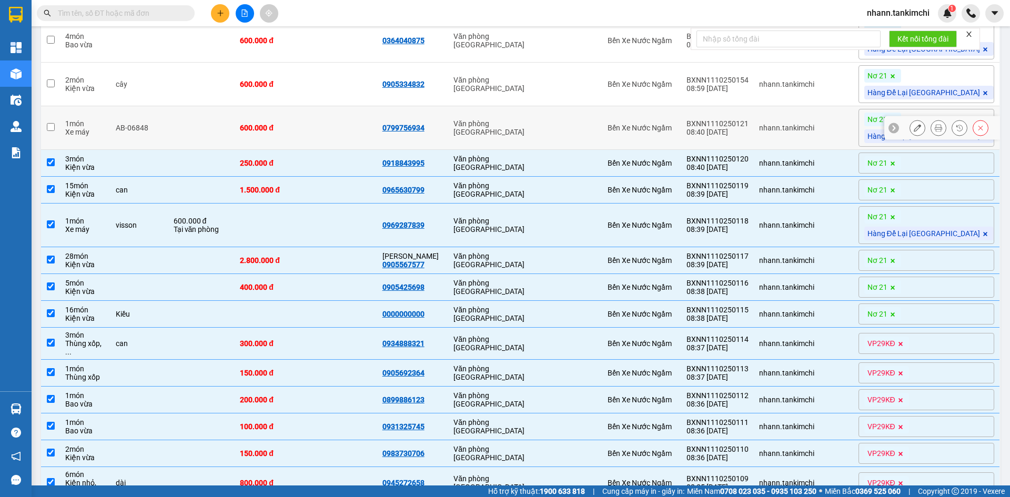
scroll to position [158, 0]
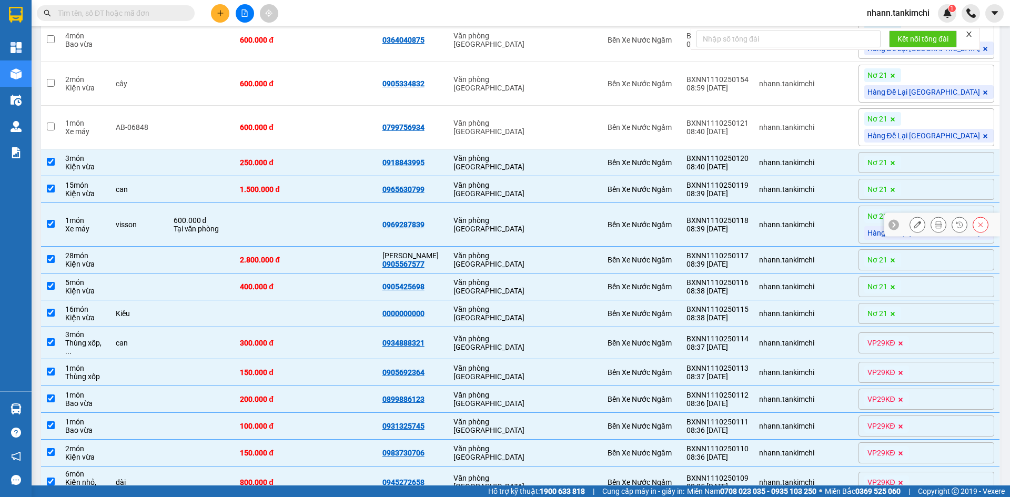
click at [163, 226] on div "visson" at bounding box center [139, 224] width 47 height 8
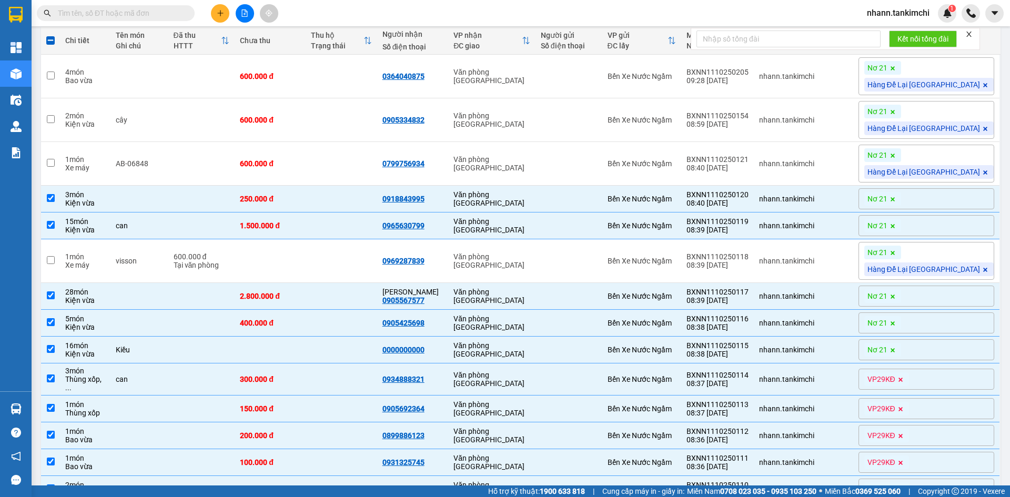
scroll to position [0, 0]
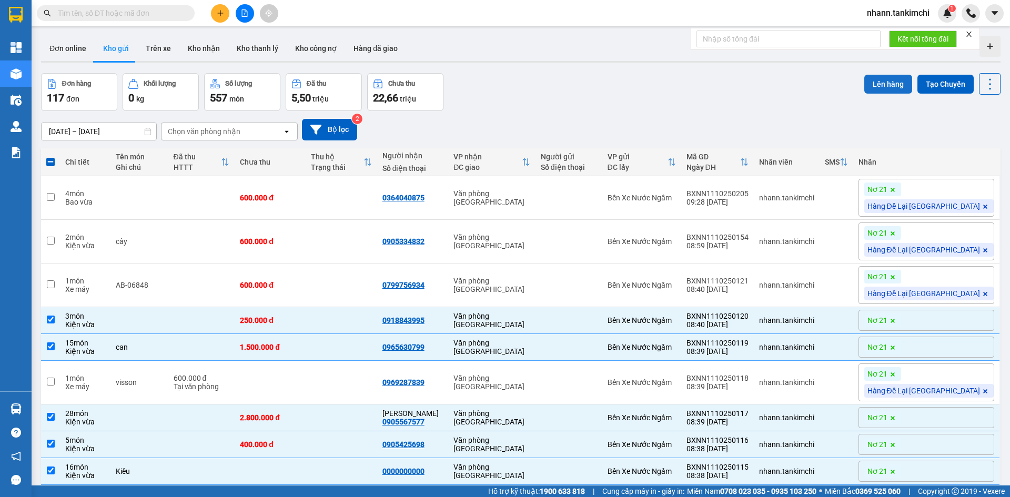
click at [875, 83] on button "Lên hàng" at bounding box center [888, 84] width 48 height 19
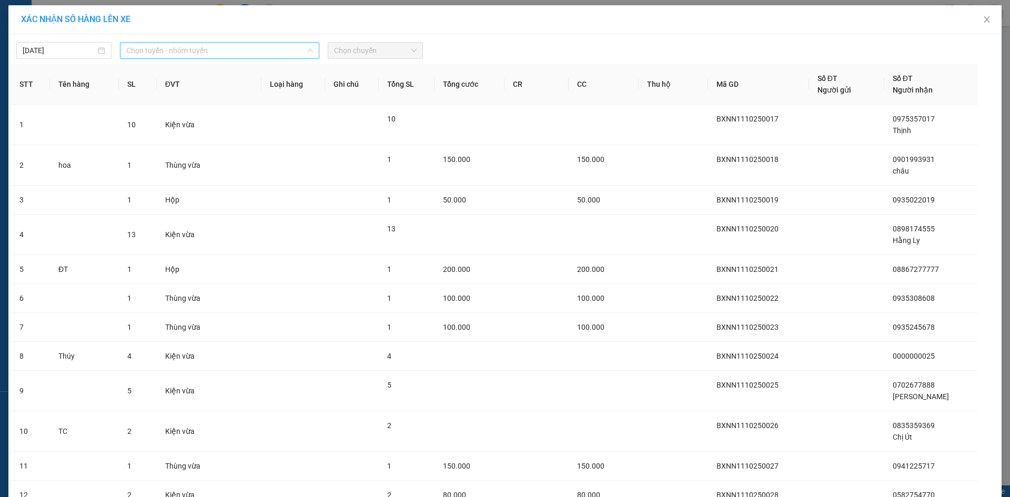
click at [264, 57] on span "Chọn tuyến - nhóm tuyến" at bounding box center [219, 51] width 187 height 16
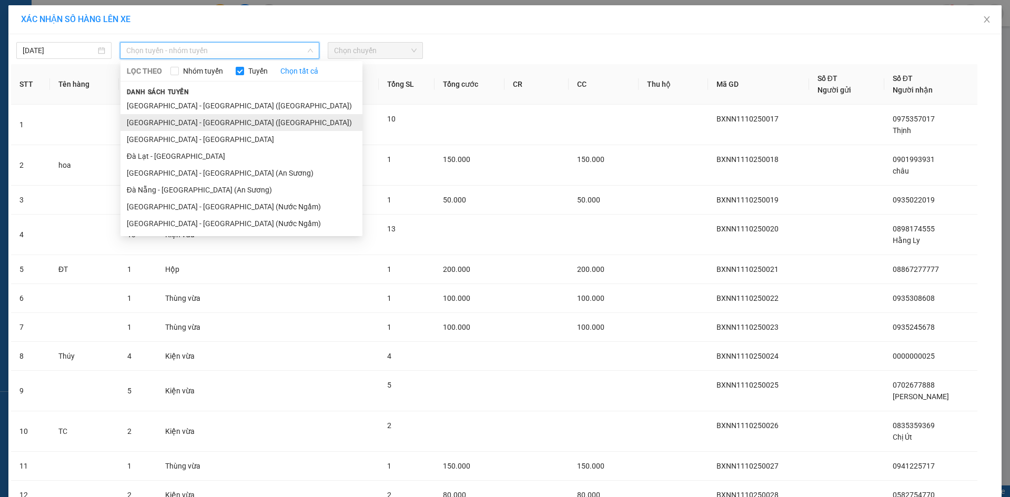
click at [197, 124] on li "Hà Nội - Đà Nẵng (Hàng)" at bounding box center [241, 122] width 242 height 17
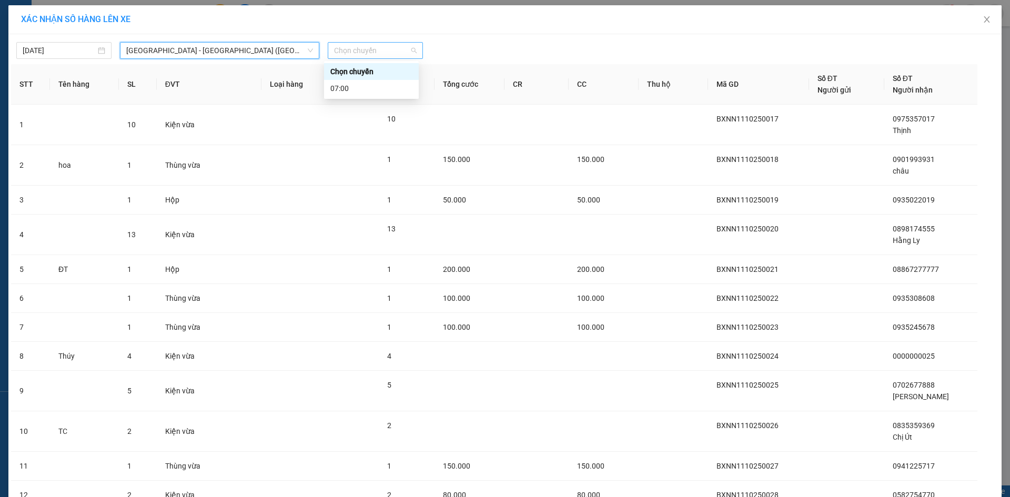
click at [351, 55] on span "Chọn chuyến" at bounding box center [375, 51] width 83 height 16
click at [354, 88] on div "07:00" at bounding box center [371, 89] width 82 height 12
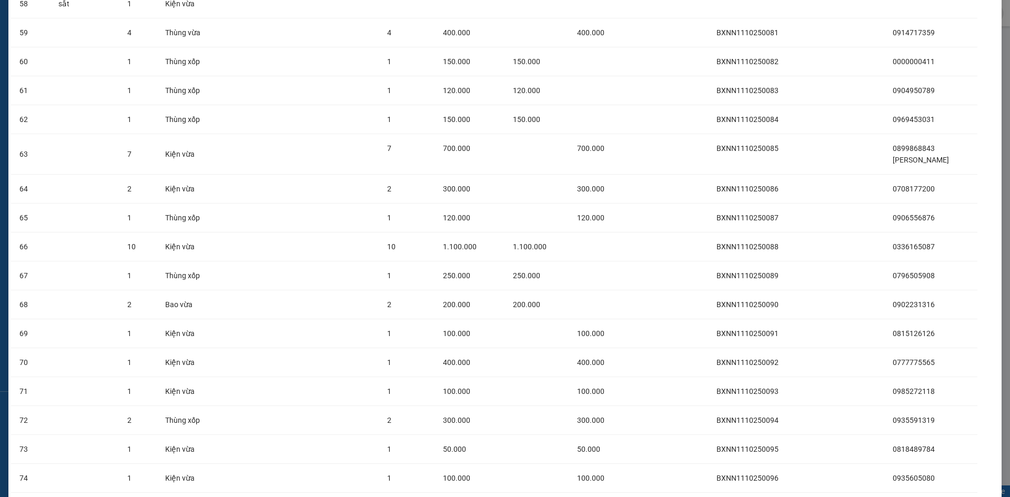
scroll to position [2699, 0]
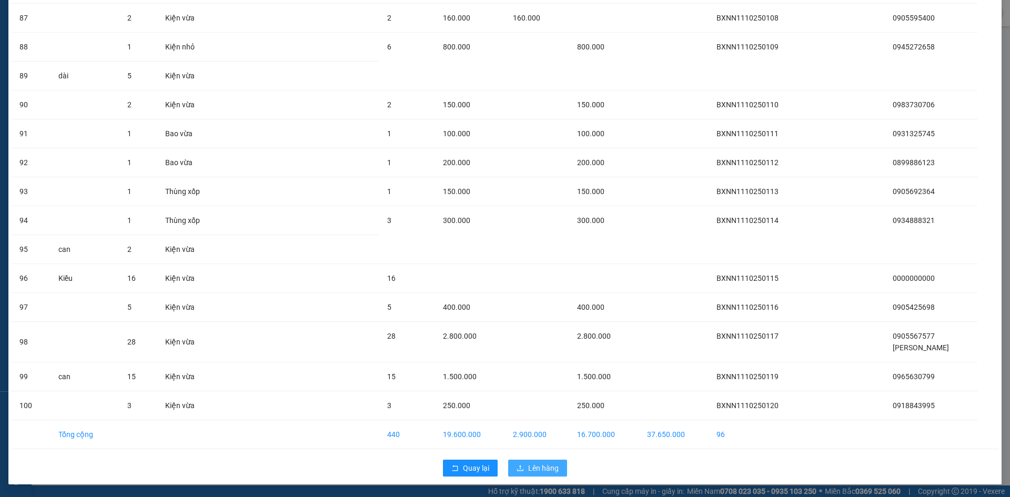
click at [531, 466] on span "Lên hàng" at bounding box center [543, 468] width 31 height 12
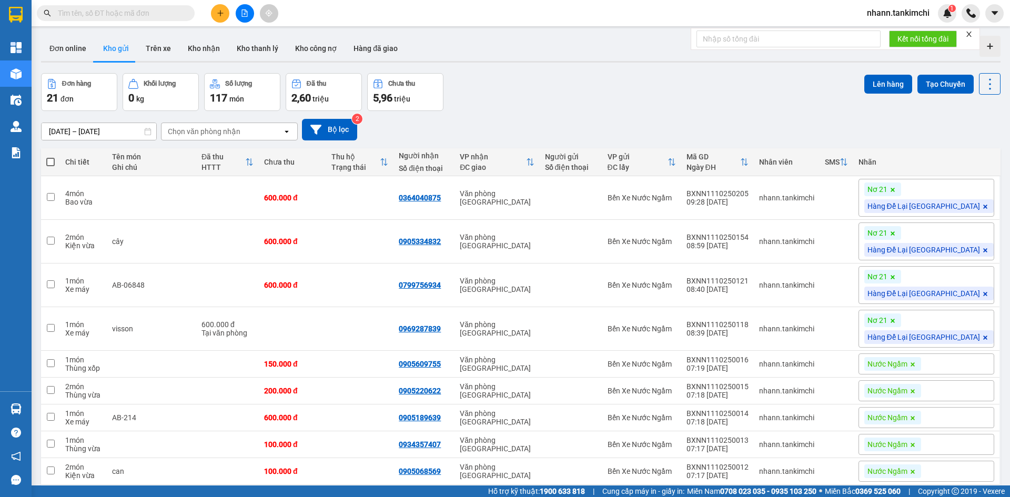
click at [49, 159] on span at bounding box center [50, 162] width 8 height 8
click at [50, 157] on input "checkbox" at bounding box center [50, 157] width 0 height 0
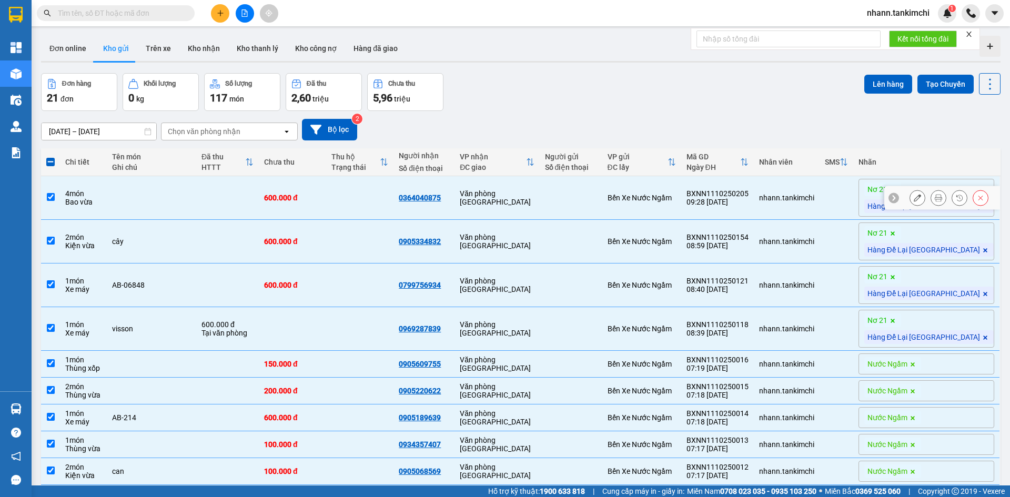
click at [158, 191] on td at bounding box center [151, 198] width 89 height 44
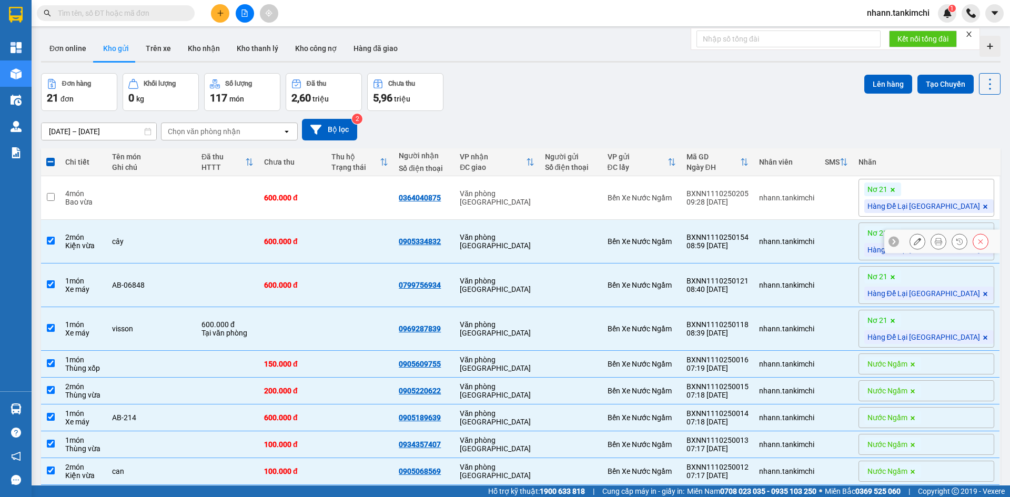
click at [160, 240] on div "cây" at bounding box center [151, 241] width 79 height 8
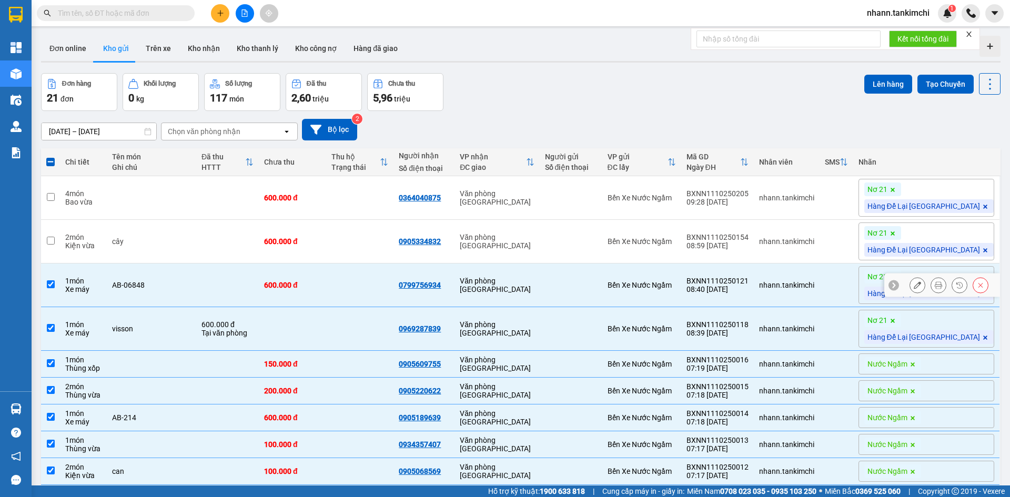
click at [162, 287] on div "AB-06848" at bounding box center [151, 285] width 79 height 8
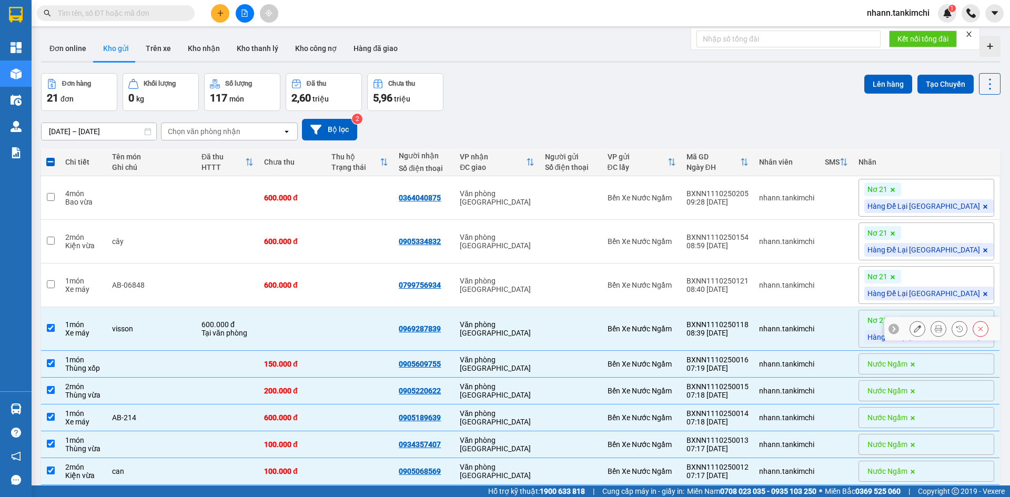
click at [159, 333] on td "visson" at bounding box center [151, 329] width 89 height 44
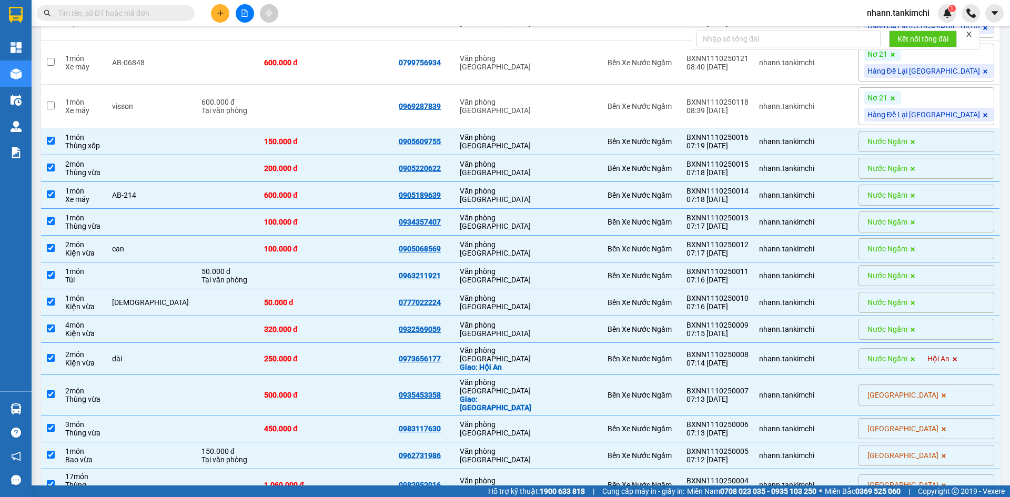
scroll to position [415, 0]
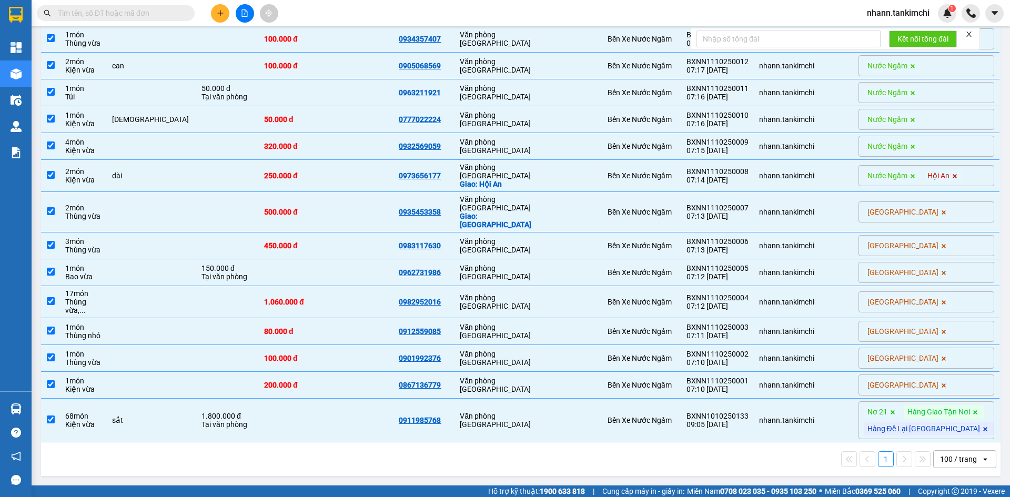
click at [983, 430] on icon at bounding box center [985, 429] width 4 height 4
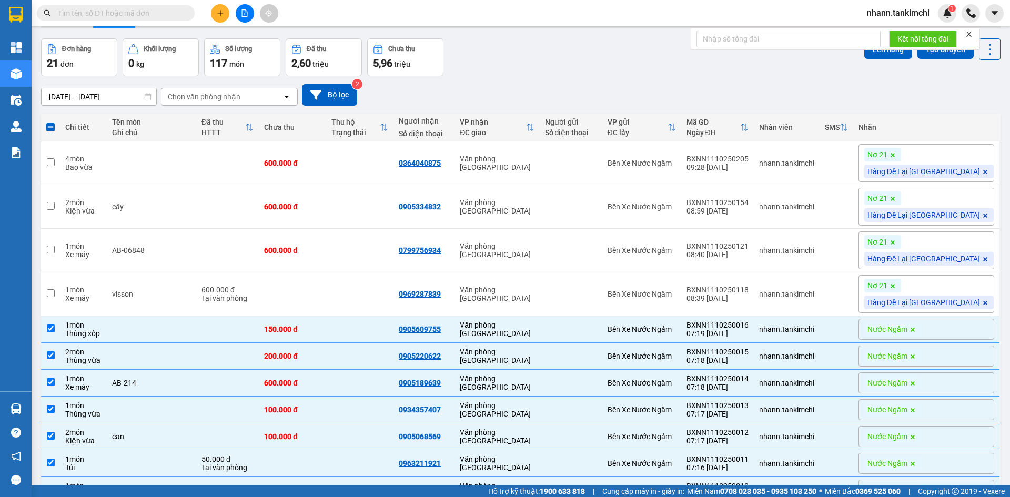
scroll to position [0, 0]
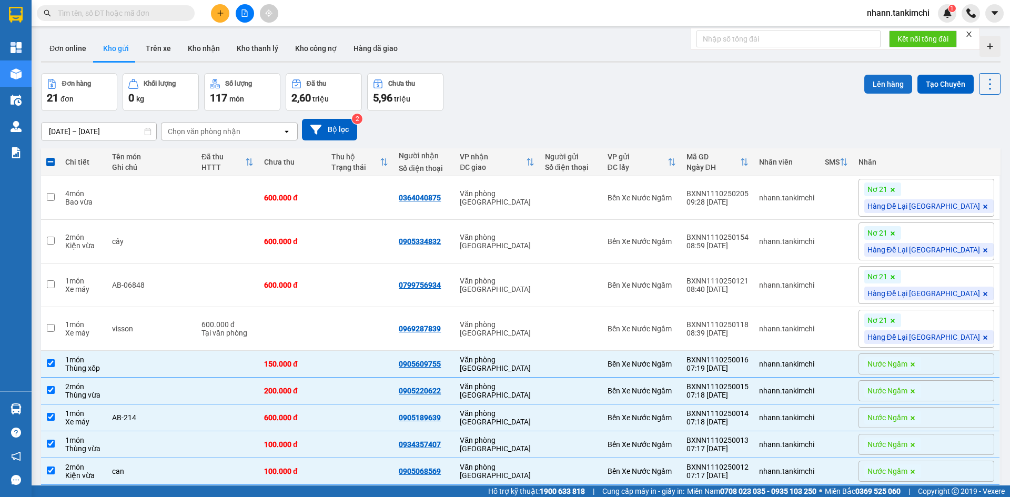
click at [877, 86] on button "Lên hàng" at bounding box center [888, 84] width 48 height 19
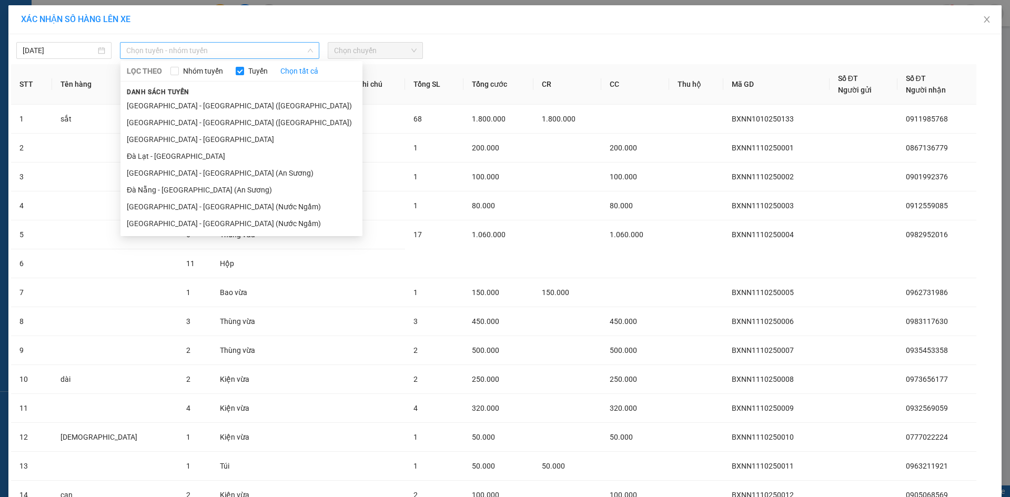
click at [230, 47] on span "Chọn tuyến - nhóm tuyến" at bounding box center [219, 51] width 187 height 16
click at [188, 127] on li "Hà Nội - Đà Nẵng (Hàng)" at bounding box center [241, 122] width 242 height 17
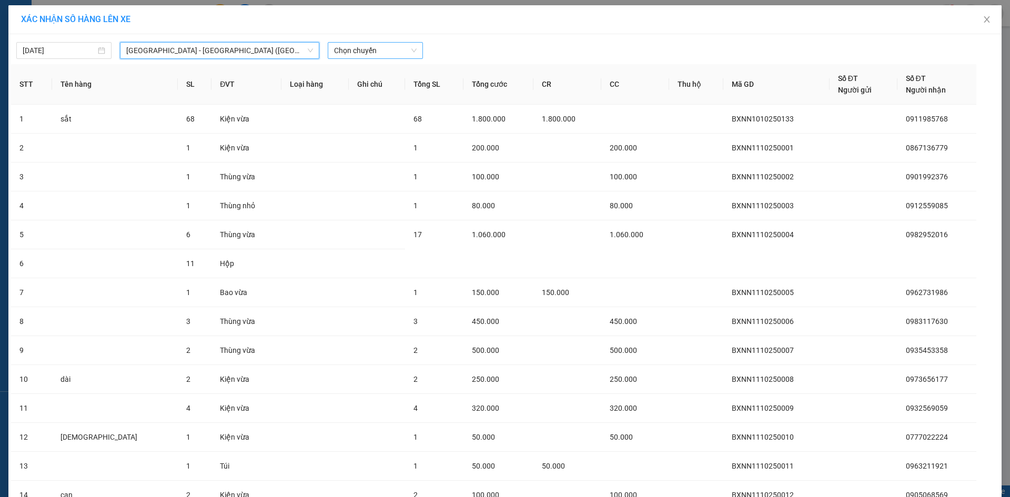
click at [367, 52] on span "Chọn chuyến" at bounding box center [375, 51] width 83 height 16
click at [341, 91] on div "07:00" at bounding box center [371, 89] width 82 height 12
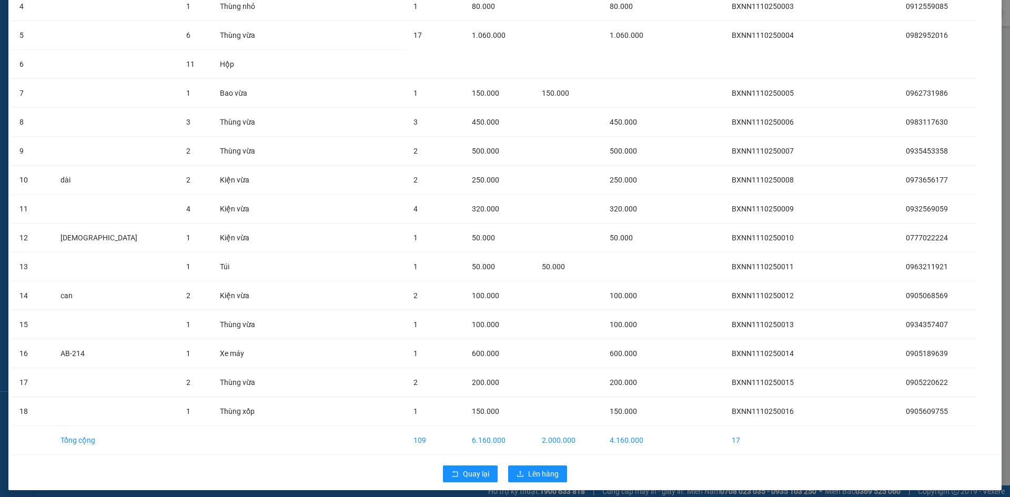
scroll to position [211, 0]
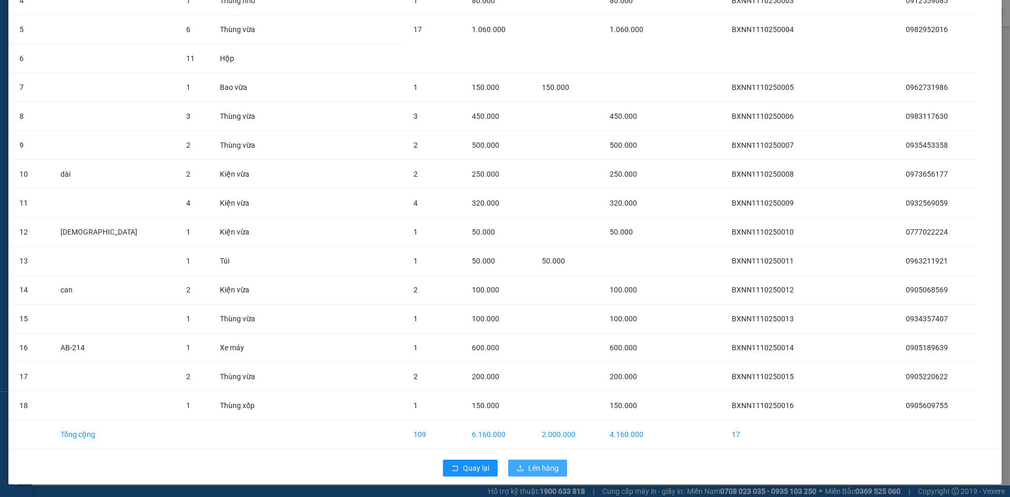
click at [536, 469] on span "Lên hàng" at bounding box center [543, 468] width 31 height 12
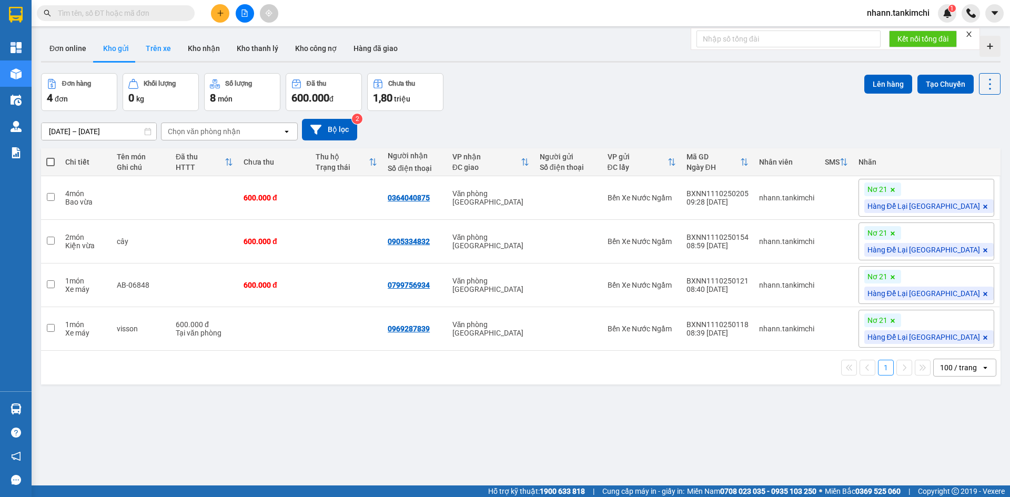
click at [158, 46] on button "Trên xe" at bounding box center [158, 48] width 42 height 25
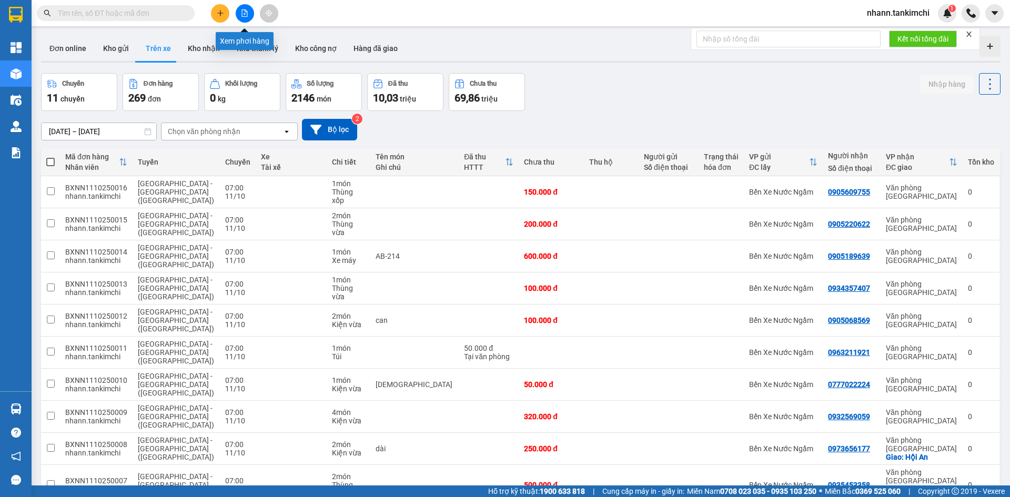
click at [245, 10] on icon "file-add" at bounding box center [245, 12] width 6 height 7
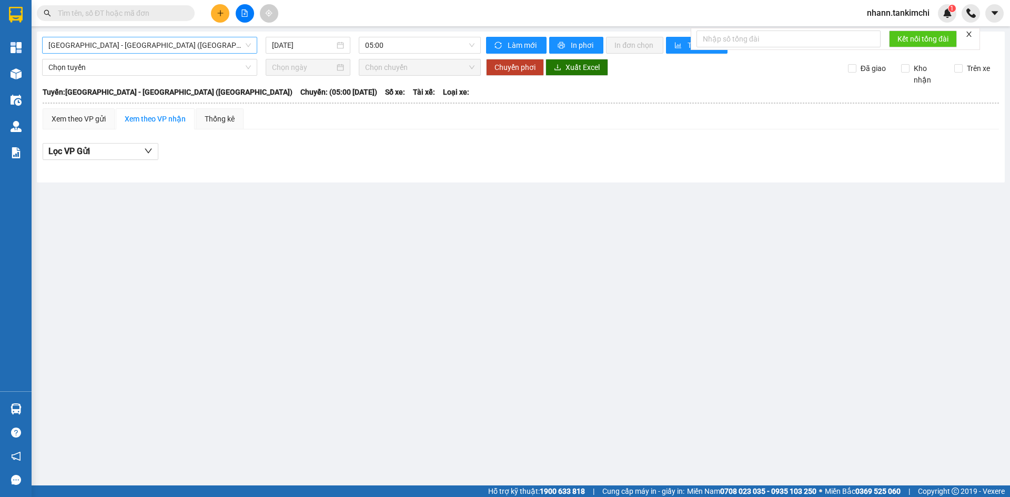
click at [191, 46] on span "Đà Nẵng - Hà Nội (Hàng)" at bounding box center [149, 45] width 202 height 16
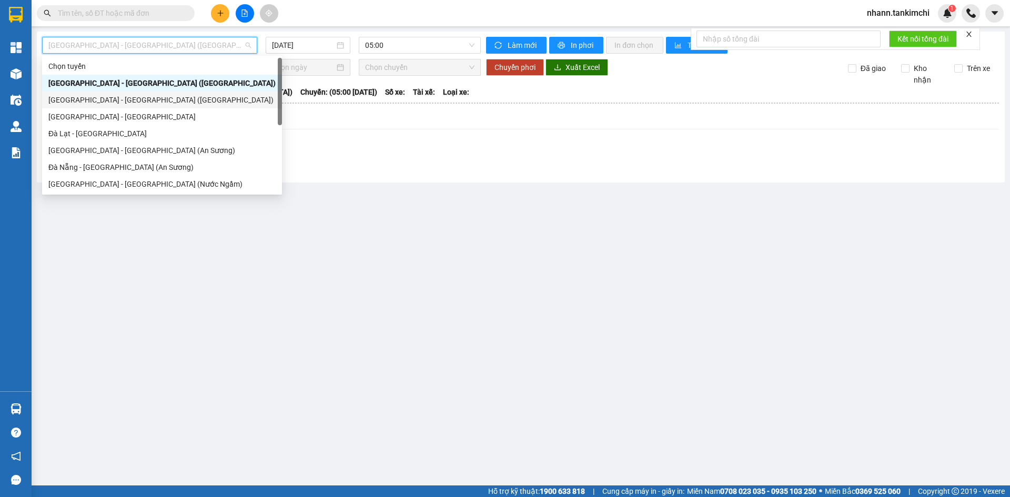
click at [115, 100] on div "Hà Nội - Đà Nẵng (Hàng)" at bounding box center [161, 100] width 227 height 12
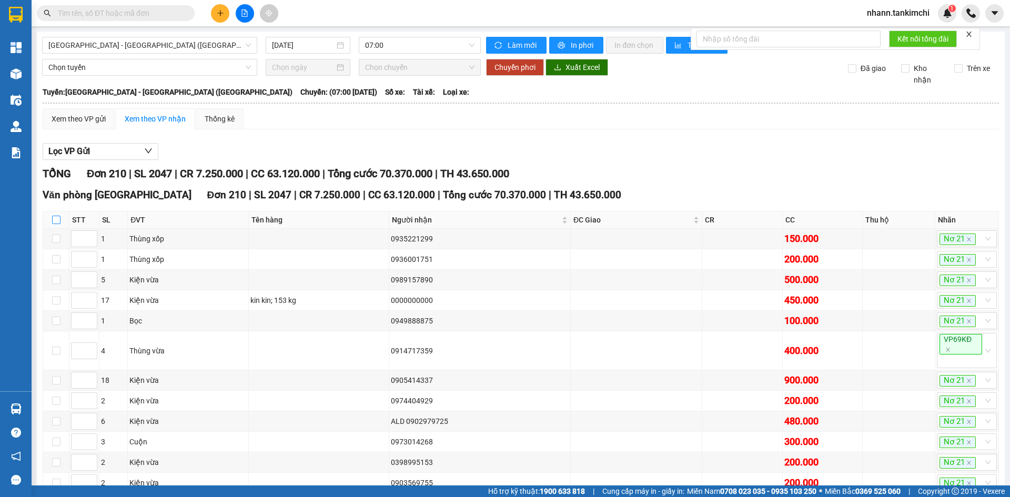
click at [59, 221] on input "checkbox" at bounding box center [56, 220] width 8 height 8
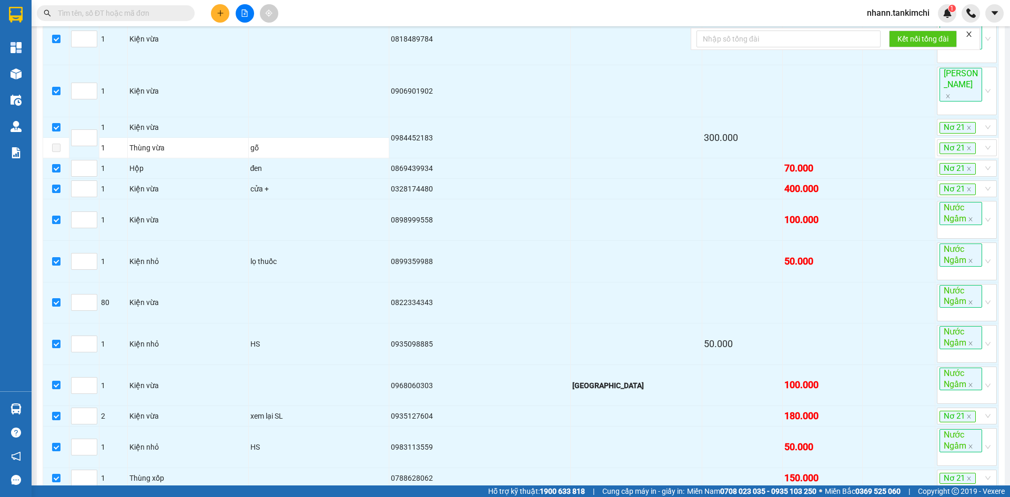
scroll to position [6425, 0]
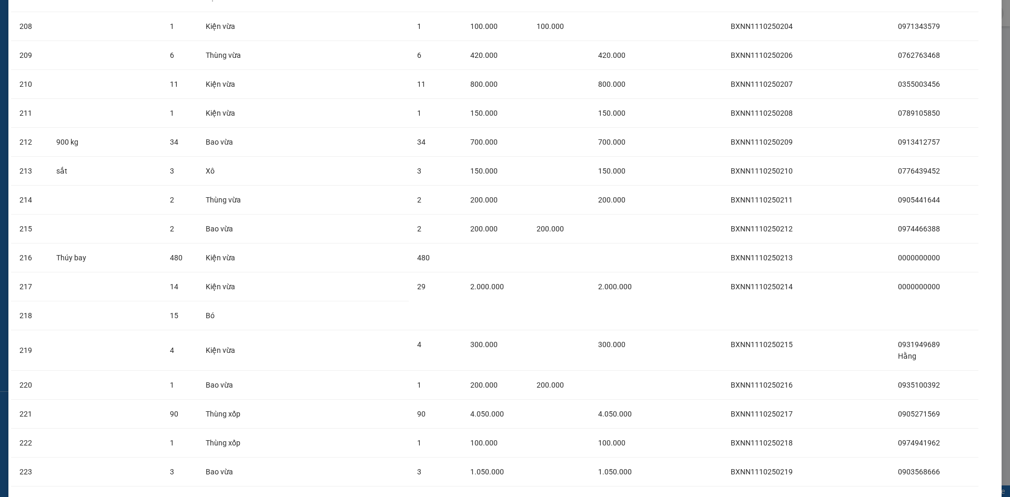
scroll to position [6286, 0]
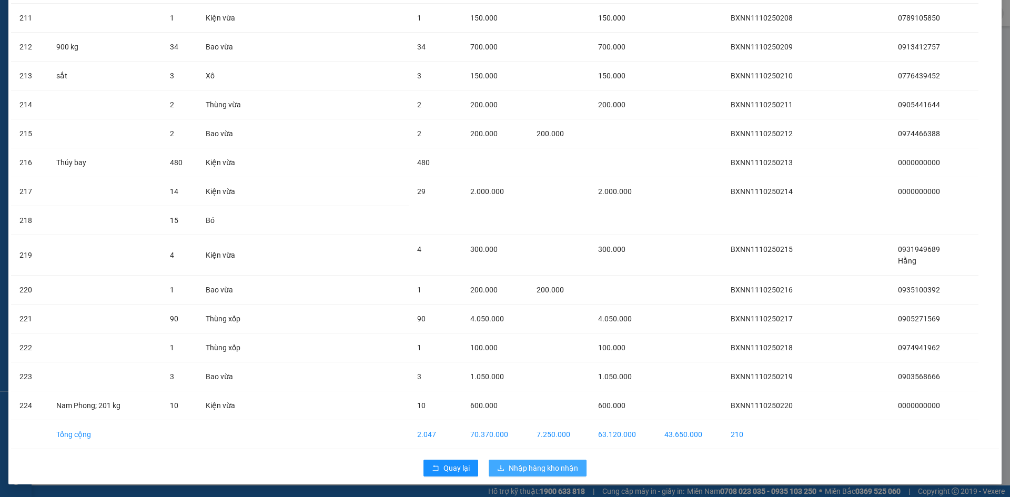
click at [527, 472] on span "Nhập hàng kho nhận" at bounding box center [543, 468] width 69 height 12
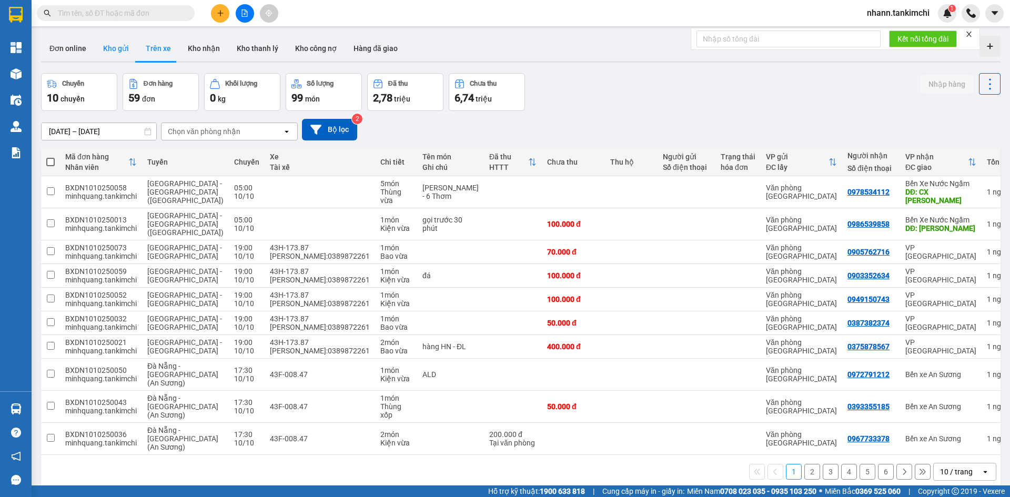
click at [111, 44] on button "Kho gửi" at bounding box center [116, 48] width 43 height 25
